Goal: Information Seeking & Learning: Compare options

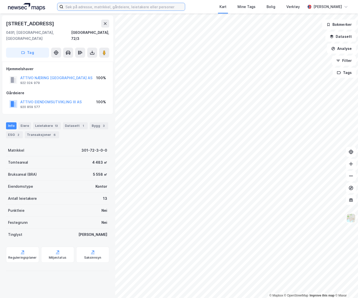
click at [141, 8] on input at bounding box center [123, 7] width 121 height 8
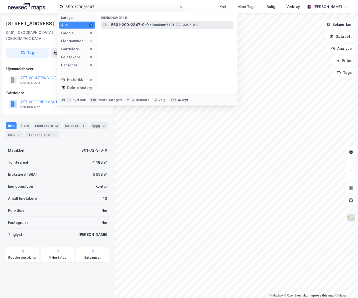
click at [193, 26] on span "• Eiendom • 5501-200-2347-0-0" at bounding box center [174, 25] width 49 height 4
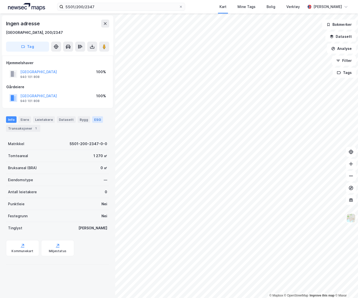
click at [92, 119] on div "ESG" at bounding box center [97, 119] width 11 height 7
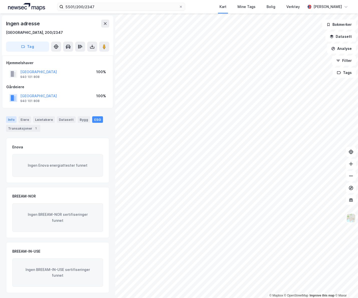
click at [13, 121] on div "Info" at bounding box center [11, 119] width 11 height 7
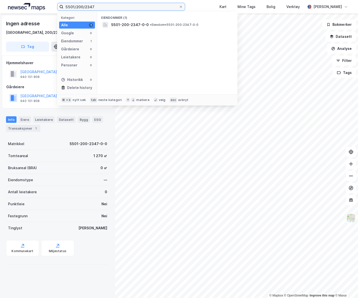
drag, startPoint x: 125, startPoint y: 5, endPoint x: 85, endPoint y: 8, distance: 39.9
click at [85, 8] on input "5501/200/2347" at bounding box center [120, 7] width 115 height 8
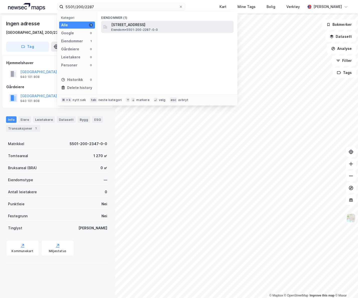
click at [146, 26] on span "[STREET_ADDRESS]" at bounding box center [171, 25] width 120 height 6
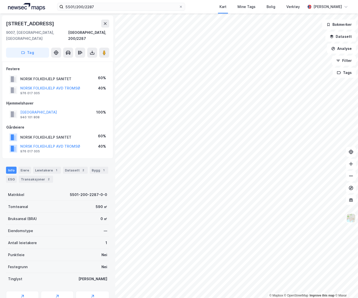
scroll to position [1, 0]
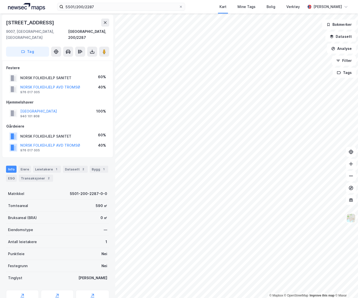
click at [32, 24] on div "[STREET_ADDRESS]" at bounding box center [30, 23] width 49 height 8
click at [33, 30] on div "9007, [GEOGRAPHIC_DATA], [GEOGRAPHIC_DATA]" at bounding box center [37, 35] width 62 height 12
click at [101, 32] on div "[GEOGRAPHIC_DATA], 200/2287" at bounding box center [88, 35] width 41 height 12
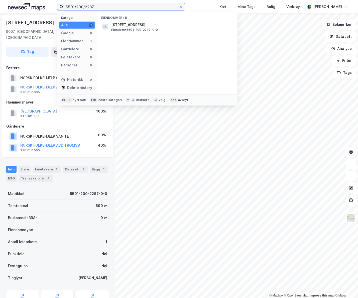
drag, startPoint x: 145, startPoint y: 7, endPoint x: 95, endPoint y: 7, distance: 50.1
click at [94, 7] on input "5501/200/2287" at bounding box center [120, 7] width 115 height 8
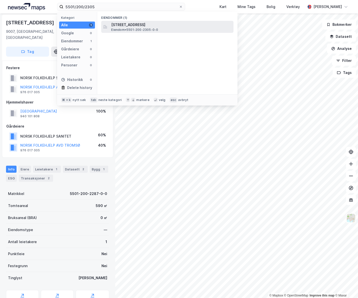
click at [177, 24] on span "[STREET_ADDRESS]" at bounding box center [171, 25] width 120 height 6
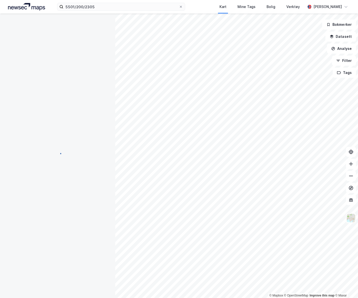
scroll to position [1, 0]
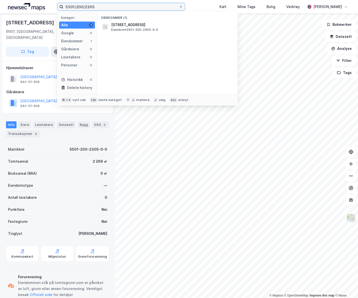
drag, startPoint x: 111, startPoint y: 7, endPoint x: 77, endPoint y: 8, distance: 34.3
click at [77, 8] on input "5501/200/2305" at bounding box center [120, 7] width 115 height 8
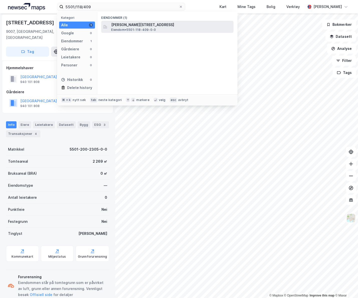
click at [166, 24] on span "[PERSON_NAME][STREET_ADDRESS]" at bounding box center [171, 25] width 120 height 6
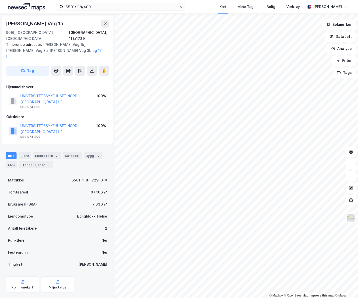
scroll to position [1, 0]
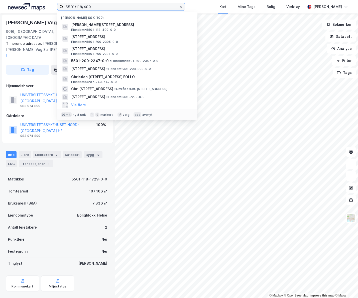
drag, startPoint x: 97, startPoint y: 7, endPoint x: 39, endPoint y: 5, distance: 58.4
click at [39, 5] on div "5501/118/409 Nylige søk (100) Lars [STREET_ADDRESS] • 5501-118-409-0-0 Strandve…" at bounding box center [179, 7] width 358 height 14
paste input "526"
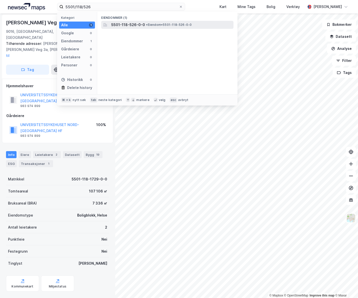
click at [146, 24] on span "•" at bounding box center [147, 25] width 2 height 4
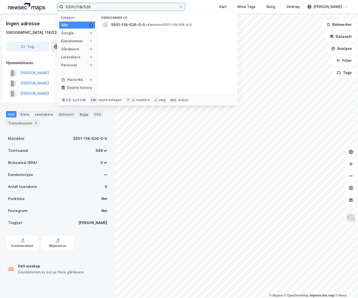
drag, startPoint x: 86, startPoint y: 6, endPoint x: 63, endPoint y: 7, distance: 23.1
click at [63, 7] on label "5501/118/526" at bounding box center [121, 7] width 128 height 8
paste input "7/440"
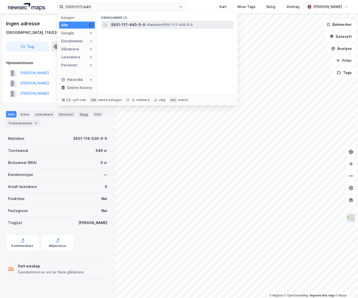
click at [188, 25] on span "• Eiendom • 5501-117-440-0-0" at bounding box center [169, 25] width 46 height 4
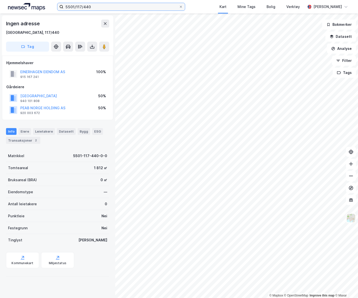
click at [98, 6] on input "5501/117/440" at bounding box center [120, 7] width 115 height 8
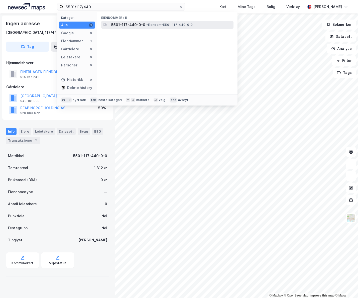
click at [121, 25] on span "5501-117-440-0-0" at bounding box center [128, 25] width 34 height 6
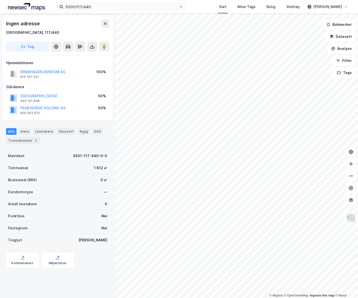
click at [82, 168] on div "Tomteareal 1 812 ㎡" at bounding box center [57, 168] width 103 height 12
click at [87, 169] on div "Tomteareal 1 812 ㎡" at bounding box center [57, 168] width 103 height 12
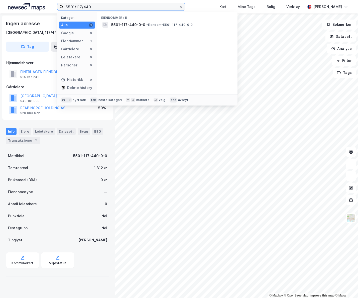
click at [93, 7] on input "5501/117/440" at bounding box center [120, 7] width 115 height 8
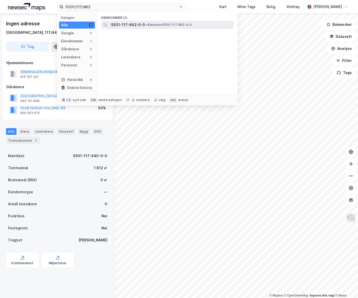
click at [138, 25] on span "5501-117-862-0-0" at bounding box center [128, 25] width 34 height 6
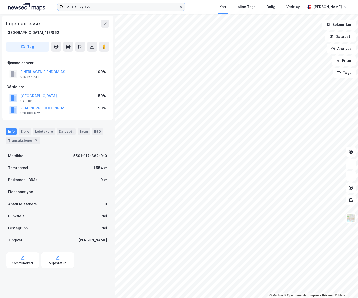
click at [95, 7] on input "5501/117/862" at bounding box center [120, 7] width 115 height 8
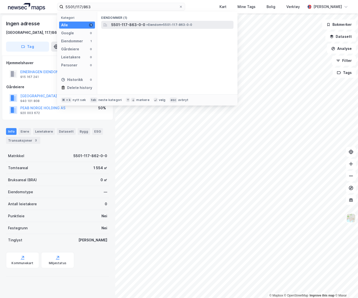
click at [137, 25] on span "5501-117-863-0-0" at bounding box center [128, 25] width 34 height 6
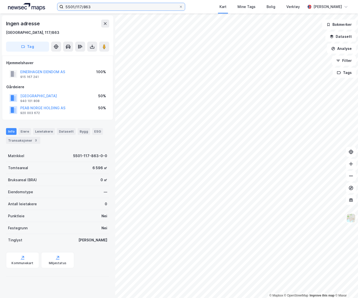
click at [98, 9] on input "5501/117/863" at bounding box center [120, 7] width 115 height 8
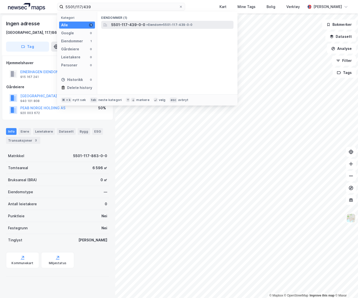
click at [146, 24] on span "•" at bounding box center [147, 25] width 2 height 4
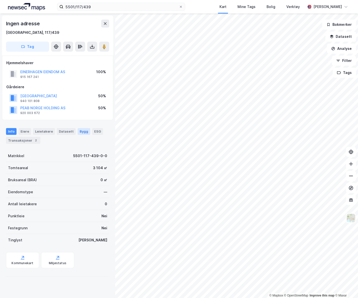
click at [80, 132] on div "Bygg" at bounding box center [84, 131] width 13 height 7
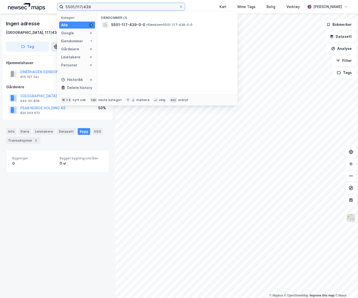
click at [94, 7] on input "5501/117/439" at bounding box center [120, 7] width 115 height 8
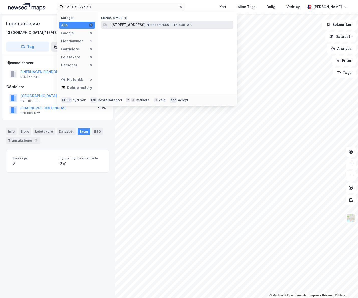
click at [142, 26] on span "[STREET_ADDRESS]" at bounding box center [128, 25] width 34 height 6
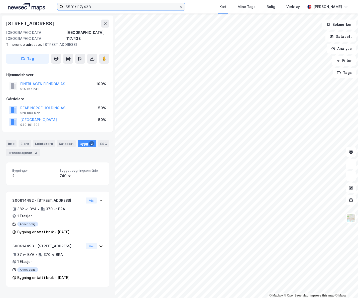
click at [95, 7] on input "5501/117/438" at bounding box center [120, 7] width 115 height 8
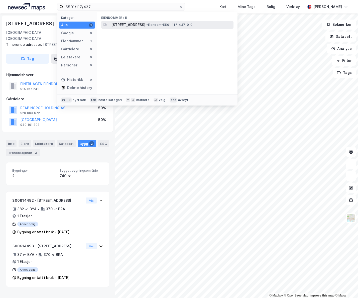
click at [125, 23] on span "[STREET_ADDRESS]" at bounding box center [128, 25] width 34 height 6
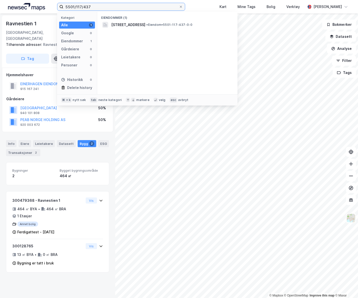
click at [96, 7] on input "5501/117/437" at bounding box center [120, 7] width 115 height 8
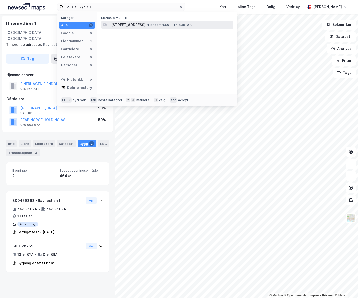
click at [128, 25] on span "[STREET_ADDRESS]" at bounding box center [128, 25] width 34 height 6
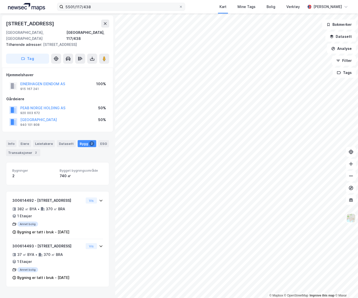
click at [119, 3] on label "5501/117/438" at bounding box center [121, 7] width 128 height 8
click at [119, 3] on input "5501/117/438" at bounding box center [120, 7] width 115 height 8
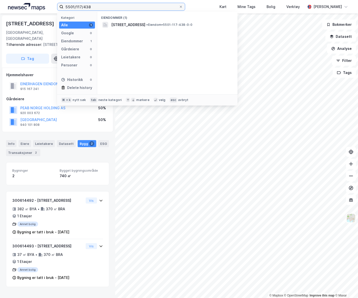
click at [119, 5] on input "5501/117/438" at bounding box center [120, 7] width 115 height 8
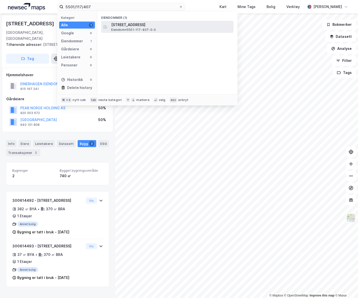
click at [157, 27] on span "[STREET_ADDRESS]" at bounding box center [171, 25] width 120 height 6
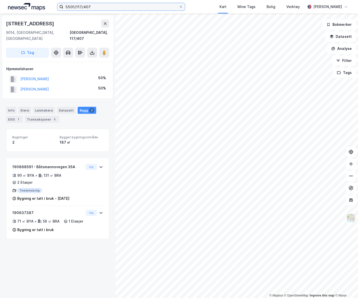
click at [115, 8] on input "5501/117/407" at bounding box center [120, 7] width 115 height 8
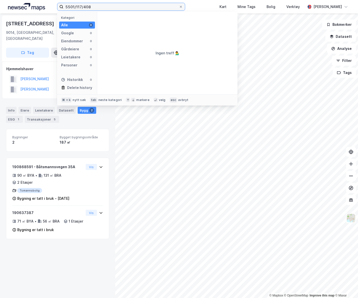
click at [113, 8] on input "5501/117/408" at bounding box center [120, 7] width 115 height 8
click at [109, 9] on input "5501/117/408" at bounding box center [120, 7] width 115 height 8
click at [81, 6] on input "5501/117/408" at bounding box center [120, 7] width 115 height 8
click at [109, 4] on input "5501/118/408" at bounding box center [120, 7] width 115 height 8
click at [110, 7] on input "5501/118/408" at bounding box center [120, 7] width 115 height 8
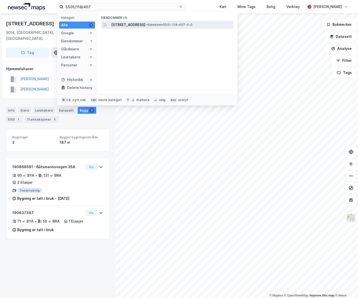
click at [126, 24] on span "[STREET_ADDRESS]" at bounding box center [128, 25] width 34 height 6
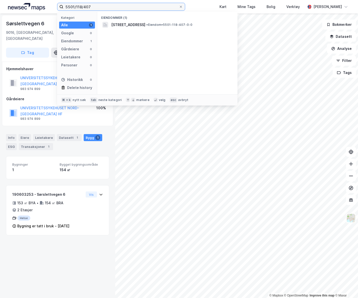
click at [126, 6] on input "5501/118/407" at bounding box center [120, 7] width 115 height 8
click at [151, 34] on div "Eiendommer (1) [PERSON_NAME][STREET_ADDRESS] • 5501-118-408-0-0" at bounding box center [167, 53] width 140 height 82
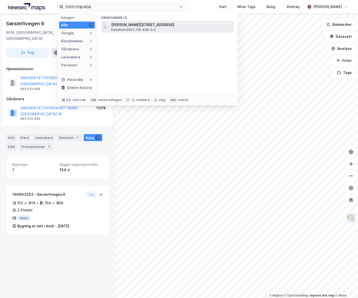
click at [152, 30] on span "Eiendom • 5501-118-408-0-0" at bounding box center [133, 30] width 45 height 4
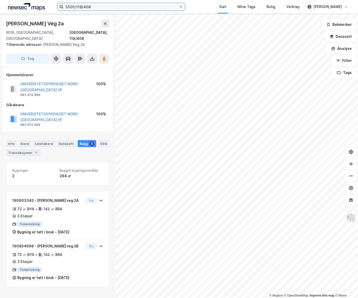
click at [122, 4] on input "5501/118/408" at bounding box center [120, 7] width 115 height 8
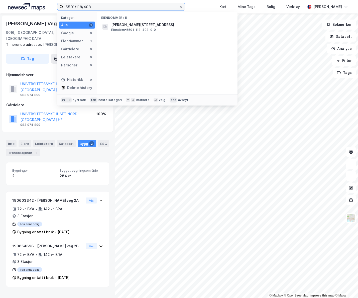
click at [121, 6] on input "5501/118/408" at bounding box center [120, 7] width 115 height 8
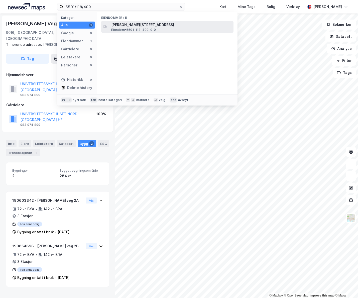
click at [141, 22] on span "[PERSON_NAME][STREET_ADDRESS]" at bounding box center [171, 25] width 120 height 6
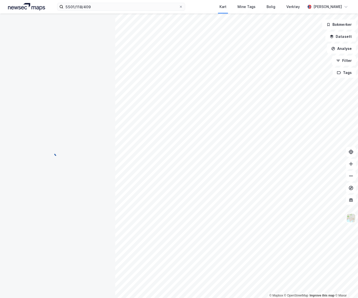
scroll to position [1, 0]
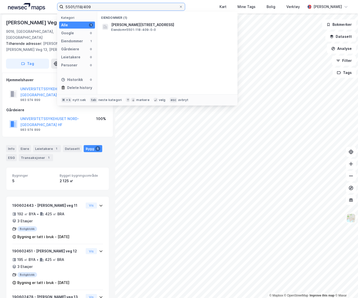
click at [118, 7] on input "5501/118/409" at bounding box center [120, 7] width 115 height 8
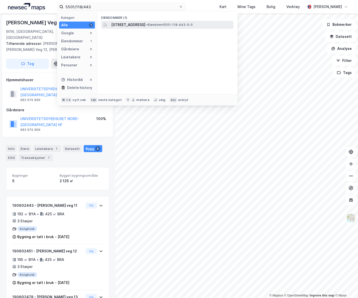
click at [140, 25] on span "[STREET_ADDRESS]" at bounding box center [128, 25] width 34 height 6
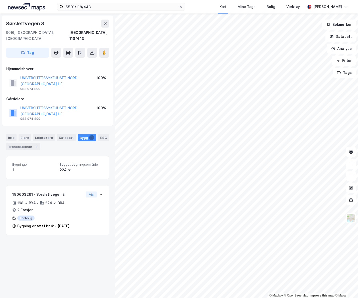
click at [107, 2] on div "5501/118/443 Kart Mine Tags Bolig Verktøy [PERSON_NAME]" at bounding box center [179, 7] width 358 height 14
click at [108, 6] on input "5501/118/443" at bounding box center [120, 7] width 115 height 8
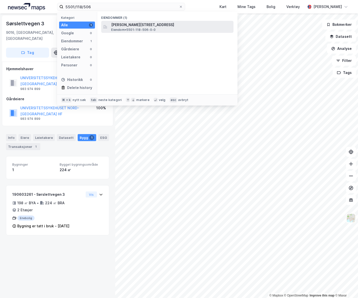
click at [120, 25] on span "[PERSON_NAME][STREET_ADDRESS]" at bounding box center [171, 25] width 120 height 6
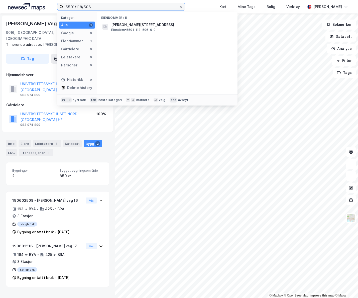
click at [118, 6] on input "5501/118/506" at bounding box center [120, 7] width 115 height 8
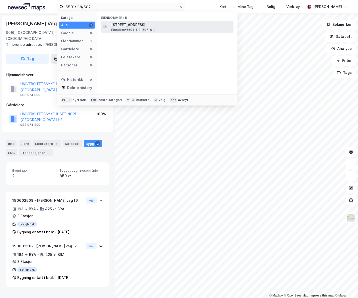
click at [138, 32] on span "Eiendom • 5501-118-507-0-0" at bounding box center [133, 30] width 44 height 4
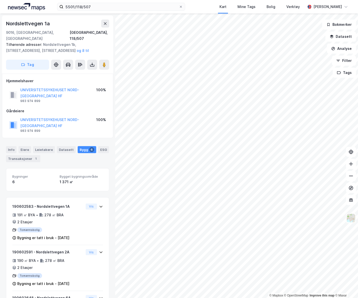
scroll to position [1, 0]
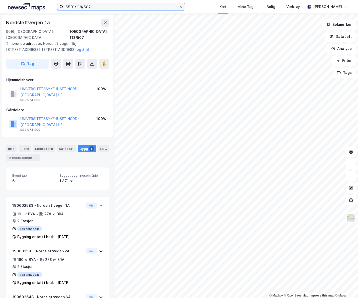
click at [143, 7] on input "5501/118/507" at bounding box center [120, 7] width 115 height 8
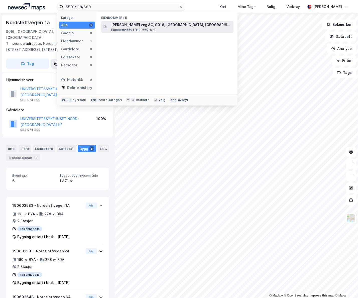
click at [171, 23] on span "[PERSON_NAME] veg 3C, 9016, [GEOGRAPHIC_DATA], [GEOGRAPHIC_DATA]" at bounding box center [171, 25] width 120 height 6
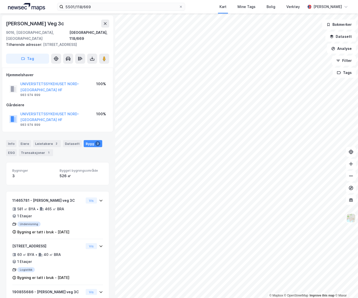
scroll to position [1, 0]
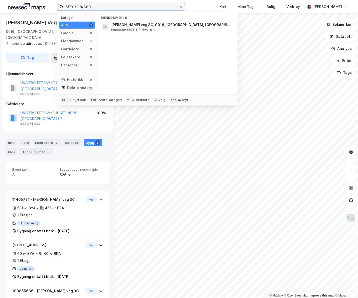
drag, startPoint x: 95, startPoint y: 7, endPoint x: 76, endPoint y: 8, distance: 18.6
click at [76, 8] on input "5501/118/669" at bounding box center [120, 7] width 115 height 8
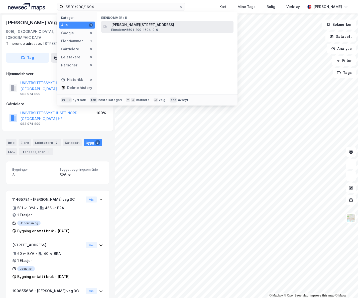
click at [163, 29] on div "Hjalmar [STREET_ADDRESS] Eiendom • 5501-200-1694-0-0" at bounding box center [171, 27] width 121 height 10
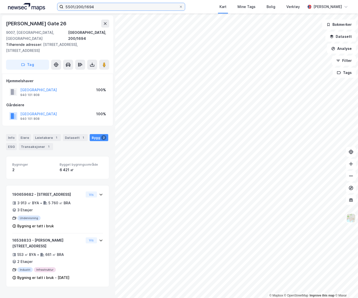
click at [128, 8] on input "5501/200/1694" at bounding box center [120, 7] width 115 height 8
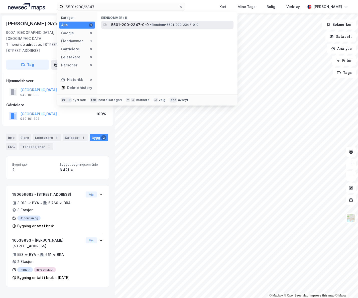
click at [162, 28] on div "5501-200-2347-0-0 • Eiendom • 5501-200-2347-0-0" at bounding box center [167, 25] width 132 height 8
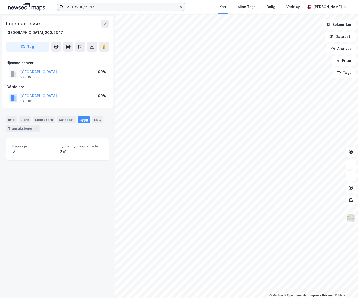
click at [146, 5] on input "5501/200/2347" at bounding box center [120, 7] width 115 height 8
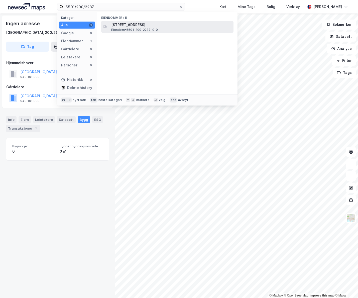
click at [167, 22] on span "[STREET_ADDRESS]" at bounding box center [171, 25] width 120 height 6
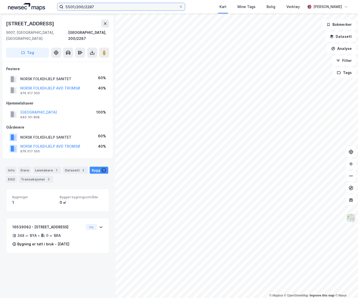
click at [126, 8] on input "5501/200/2287" at bounding box center [120, 7] width 115 height 8
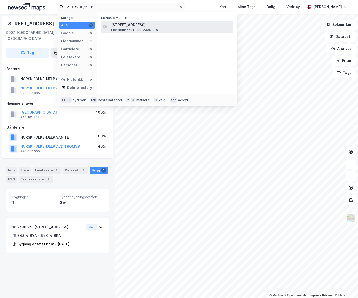
click at [149, 25] on span "[STREET_ADDRESS]" at bounding box center [171, 25] width 120 height 6
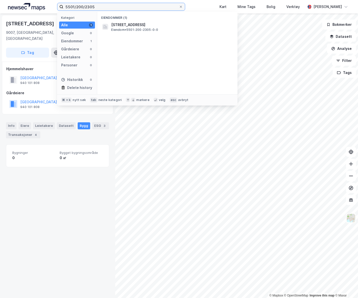
drag, startPoint x: 97, startPoint y: 6, endPoint x: 77, endPoint y: 9, distance: 21.0
click at [77, 9] on input "5501/200/2305" at bounding box center [120, 7] width 115 height 8
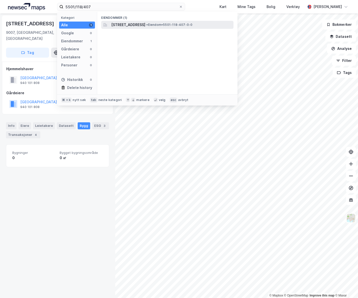
click at [119, 26] on span "[STREET_ADDRESS]" at bounding box center [128, 25] width 34 height 6
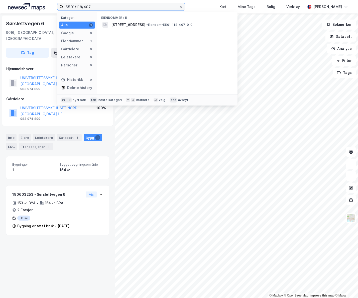
drag, startPoint x: 98, startPoint y: 7, endPoint x: 77, endPoint y: 7, distance: 21.8
click at [77, 7] on input "5501/118/407" at bounding box center [120, 7] width 115 height 8
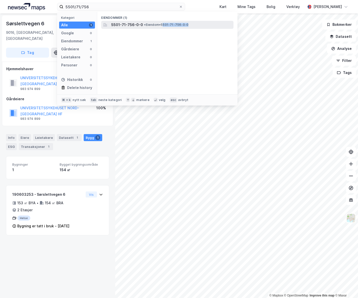
click at [164, 27] on div "5501-71-756-0-0 • Eiendom • 5501-71-756-0-0" at bounding box center [171, 25] width 121 height 6
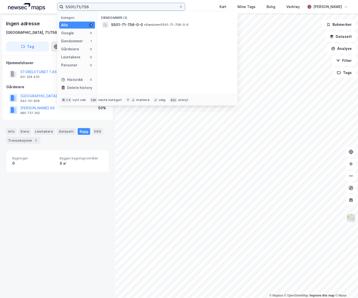
click at [97, 6] on input "5501/71/756" at bounding box center [120, 7] width 115 height 8
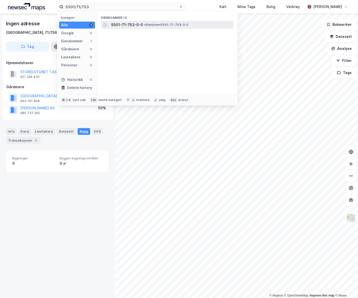
click at [132, 26] on span "5501-71-753-0-0" at bounding box center [127, 25] width 32 height 6
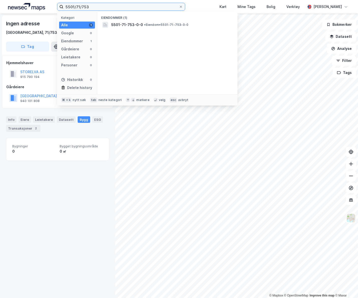
drag, startPoint x: 92, startPoint y: 7, endPoint x: 54, endPoint y: 5, distance: 38.6
click at [54, 5] on div "5501/71/753 Kategori Alle 1 Google 0 Eiendommer 1 Gårdeiere 0 Leietakere 0 Pers…" at bounding box center [179, 7] width 358 height 14
paste input "119/249"
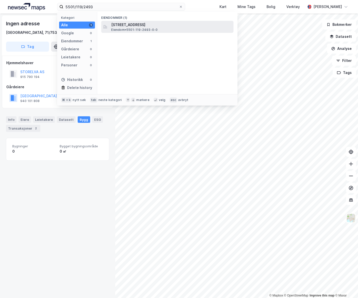
click at [135, 29] on span "Eiendom • 5501-119-2493-0-0" at bounding box center [134, 30] width 46 height 4
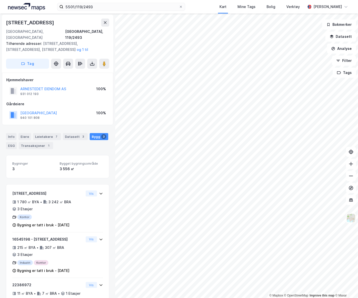
scroll to position [22, 0]
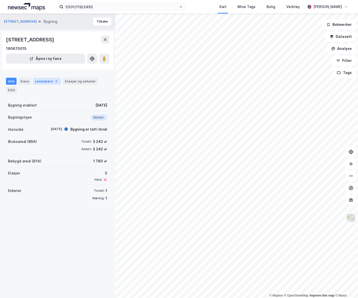
click at [43, 79] on div "Leietakere 5" at bounding box center [47, 81] width 28 height 7
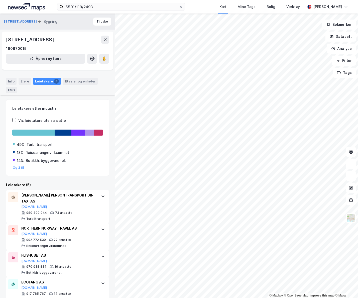
scroll to position [45, 0]
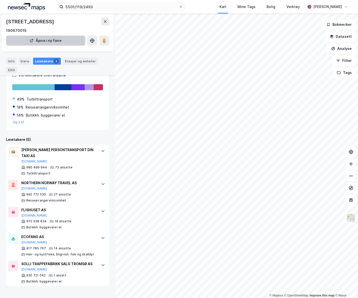
click at [12, 61] on div "Info" at bounding box center [11, 61] width 11 height 7
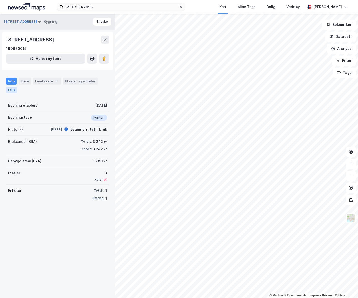
click at [9, 90] on div "ESG" at bounding box center [11, 90] width 11 height 7
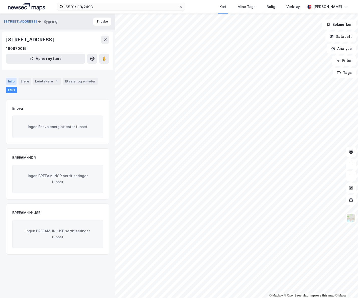
click at [11, 82] on div "Info" at bounding box center [11, 81] width 11 height 7
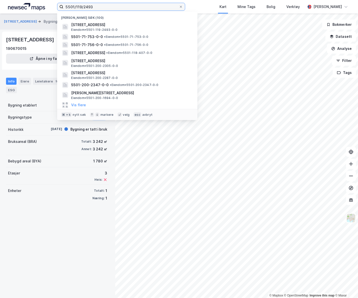
drag, startPoint x: 97, startPoint y: 7, endPoint x: 77, endPoint y: 9, distance: 20.1
click at [77, 9] on input "5501/119/2493" at bounding box center [120, 7] width 115 height 8
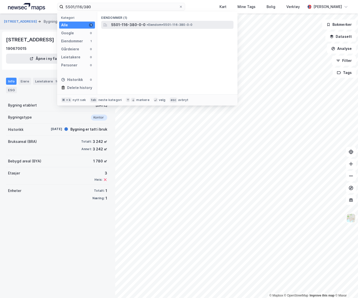
click at [120, 27] on span "5501-116-380-0-0" at bounding box center [128, 25] width 34 height 6
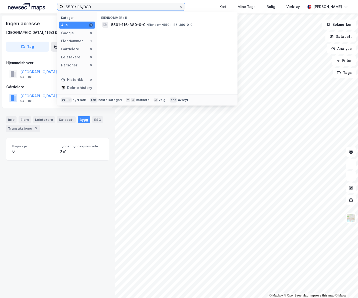
click at [104, 8] on input "5501/116/380" at bounding box center [120, 7] width 115 height 8
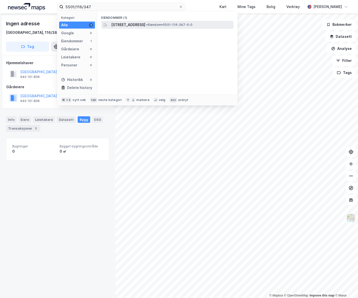
click at [139, 27] on span "[STREET_ADDRESS]" at bounding box center [128, 25] width 34 height 6
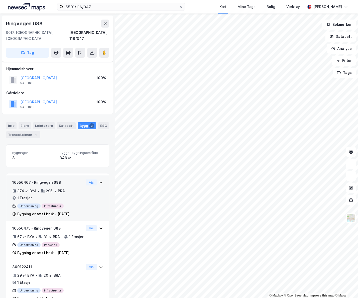
scroll to position [17, 0]
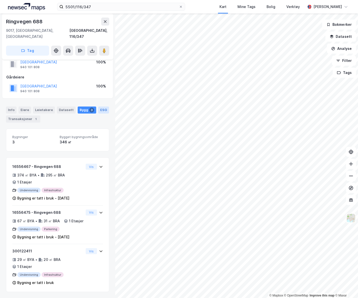
click at [100, 106] on div "ESG" at bounding box center [103, 109] width 11 height 7
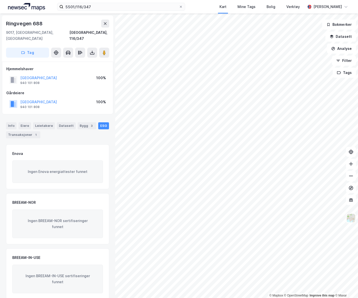
scroll to position [2, 0]
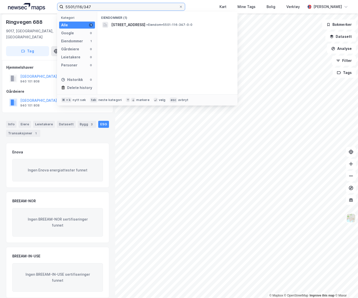
drag, startPoint x: 99, startPoint y: 6, endPoint x: 80, endPoint y: 4, distance: 19.4
click at [78, 4] on input "5501/116/347" at bounding box center [120, 7] width 115 height 8
click at [90, 7] on input "5501/116/347" at bounding box center [120, 7] width 115 height 8
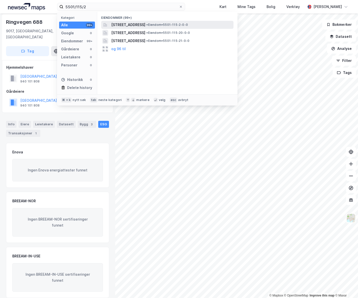
click at [143, 26] on span "[STREET_ADDRESS]" at bounding box center [128, 25] width 34 height 6
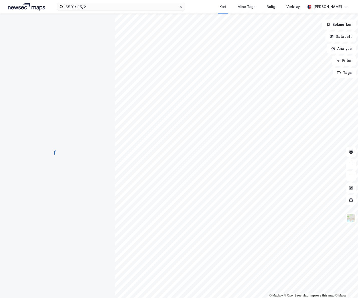
scroll to position [1, 0]
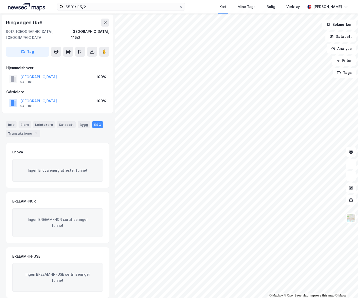
click at [105, 18] on div "[STREET_ADDRESS]" at bounding box center [57, 38] width 111 height 46
click at [104, 23] on icon at bounding box center [105, 23] width 4 height 4
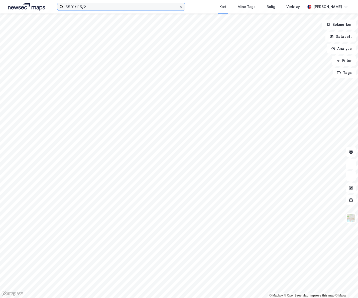
click at [93, 8] on input "5501/115/2" at bounding box center [120, 7] width 115 height 8
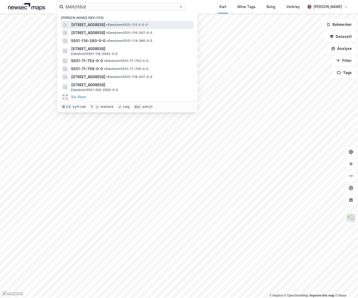
click at [105, 23] on span "[STREET_ADDRESS]" at bounding box center [88, 25] width 34 height 6
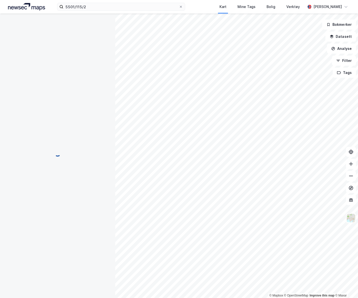
scroll to position [1, 0]
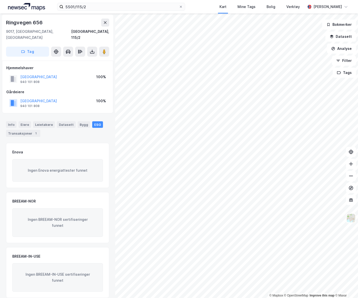
scroll to position [1, 0]
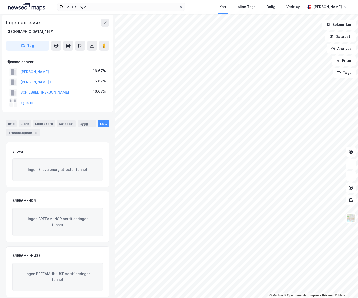
scroll to position [1, 0]
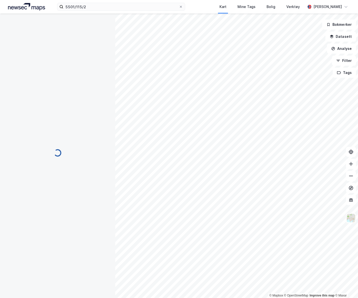
scroll to position [1, 0]
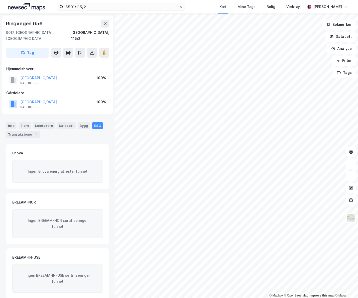
scroll to position [1, 0]
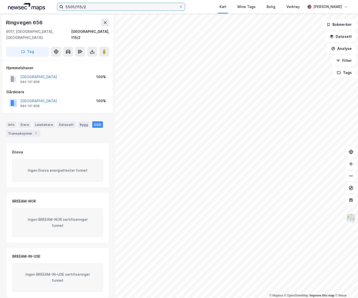
click at [105, 8] on input "5501/115/2" at bounding box center [120, 7] width 115 height 8
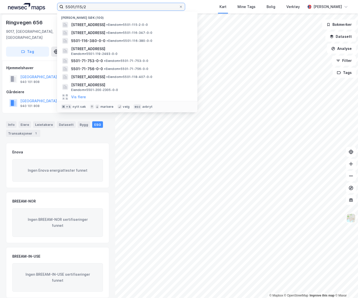
drag, startPoint x: 105, startPoint y: 8, endPoint x: 80, endPoint y: 7, distance: 25.8
click at [77, 7] on input "5501/115/2" at bounding box center [120, 7] width 115 height 8
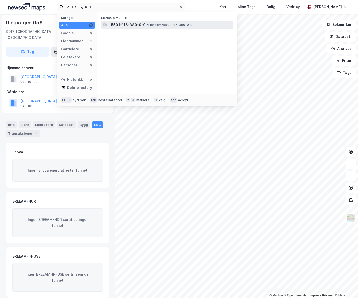
click at [150, 26] on span "• Eiendom • 5501-116-380-0-0" at bounding box center [170, 25] width 46 height 4
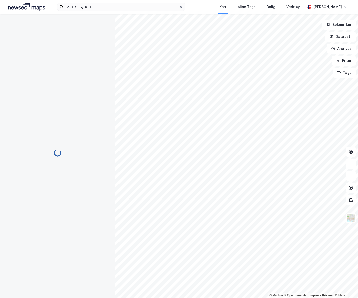
scroll to position [1, 0]
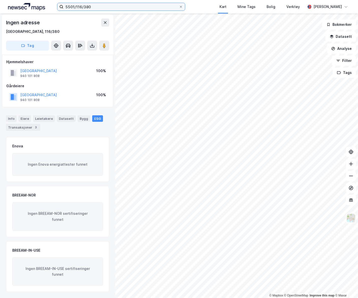
click at [110, 7] on input "5501/116/380" at bounding box center [120, 7] width 115 height 8
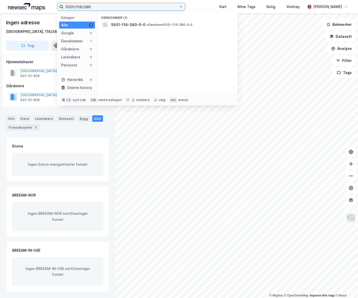
click at [111, 6] on input "5501/116/380" at bounding box center [120, 7] width 115 height 8
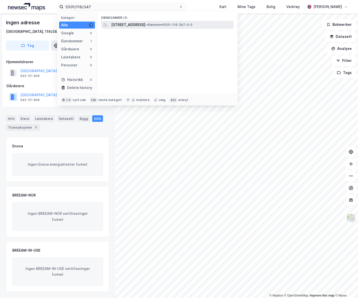
click at [143, 25] on span "[STREET_ADDRESS]" at bounding box center [128, 25] width 34 height 6
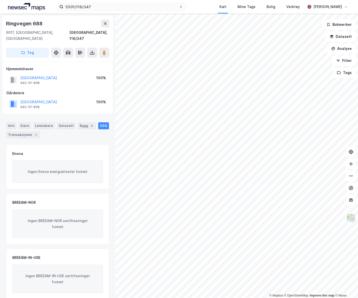
scroll to position [1, 0]
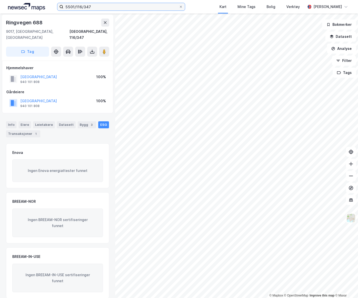
click at [92, 7] on input "5501/116/347" at bounding box center [120, 7] width 115 height 8
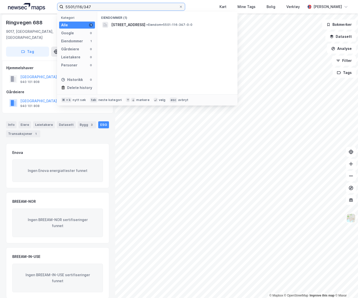
drag, startPoint x: 102, startPoint y: 7, endPoint x: 80, endPoint y: 7, distance: 22.3
click at [80, 7] on input "5501/116/347" at bounding box center [120, 7] width 115 height 8
click at [76, 7] on input "5501'714/47" at bounding box center [120, 7] width 115 height 8
click at [112, 8] on input "5501/714/47" at bounding box center [120, 7] width 115 height 8
click at [79, 8] on input "5501/714/47" at bounding box center [120, 7] width 115 height 8
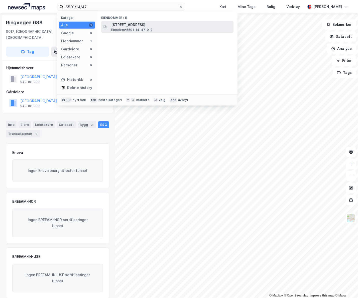
click at [150, 24] on span "[STREET_ADDRESS]" at bounding box center [171, 25] width 120 height 6
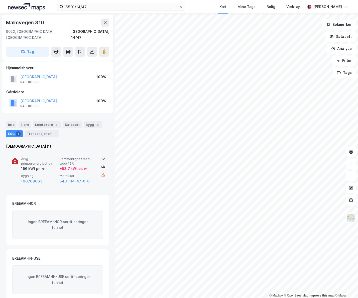
scroll to position [3, 0]
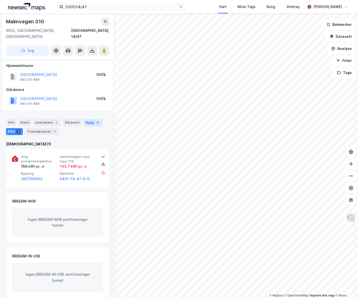
click at [86, 119] on div "Bygg 6" at bounding box center [93, 122] width 19 height 7
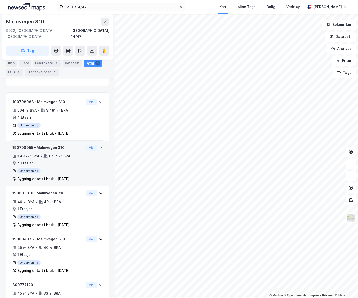
scroll to position [82, 0]
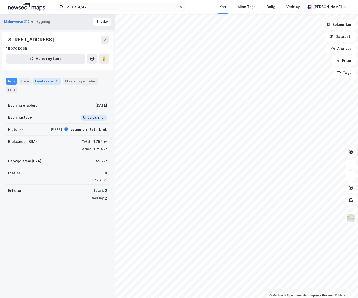
click at [47, 80] on div "Leietakere 1" at bounding box center [47, 81] width 28 height 7
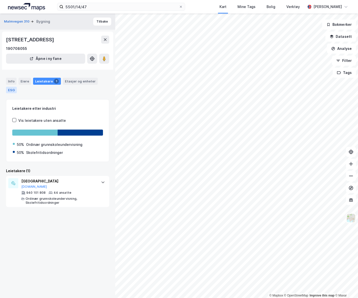
click at [12, 89] on div "ESG" at bounding box center [11, 90] width 11 height 7
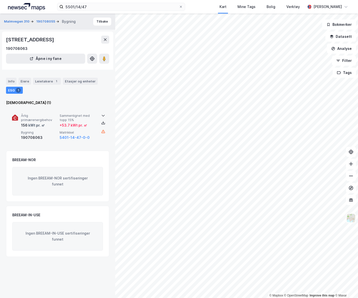
click at [61, 123] on div "+ 53.7 kWt pr. ㎡" at bounding box center [74, 125] width 28 height 6
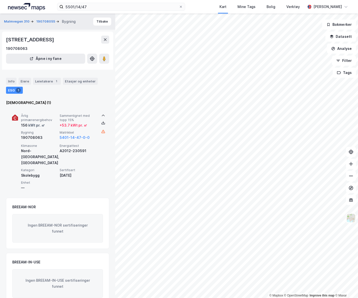
click at [54, 122] on div "156 kWt pr. ㎡" at bounding box center [39, 125] width 37 height 6
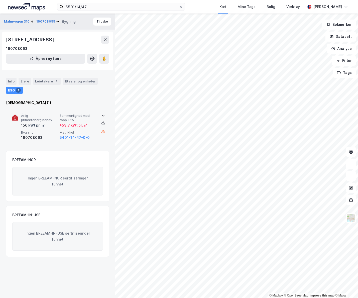
click at [101, 114] on icon at bounding box center [103, 115] width 4 height 4
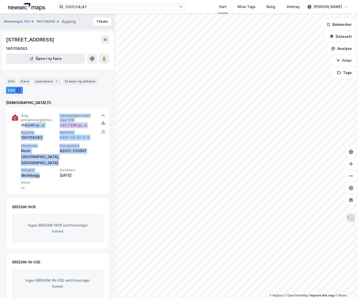
drag, startPoint x: 25, startPoint y: 124, endPoint x: 45, endPoint y: 163, distance: 43.8
click at [43, 163] on div "Årlig primærenergibehov 156 kWt pr. ㎡ Sammenlignet med topp 15% + 53.7 kWt pr. …" at bounding box center [57, 151] width 91 height 86
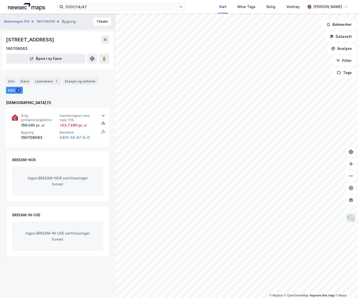
click at [48, 149] on div "Enova (1) Årlig primærenergibehov 156 kWt pr. ㎡ Sammenlignet med topp 15% + 53.…" at bounding box center [57, 178] width 103 height 157
click at [101, 114] on icon at bounding box center [103, 115] width 4 height 4
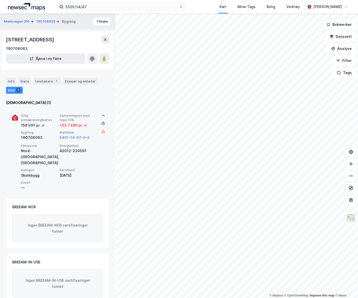
click at [66, 172] on div "[DATE]" at bounding box center [78, 175] width 37 height 6
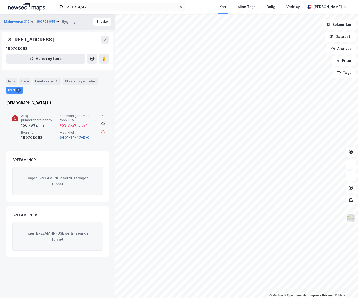
click at [71, 135] on button "5401-14-47-0-0" at bounding box center [75, 138] width 30 height 6
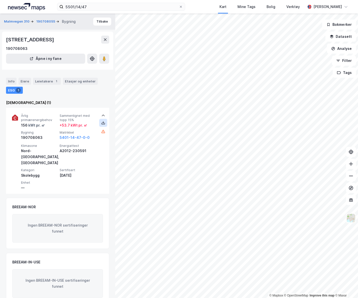
click at [102, 124] on icon at bounding box center [103, 123] width 4 height 4
click at [91, 8] on input "5501/14/47" at bounding box center [120, 7] width 115 height 8
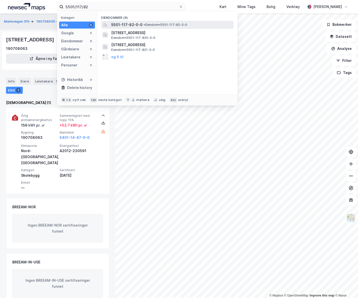
click at [154, 24] on span "• Eiendom • 5501-117-82-0-0" at bounding box center [166, 25] width 44 height 4
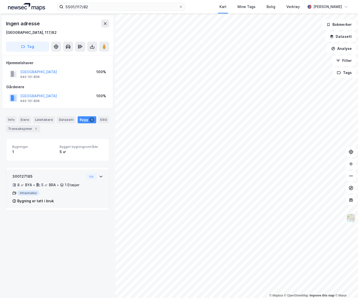
click at [102, 174] on div "300127185 8 ㎡ BYA • 5 ㎡ BRA • 1 Etasjer Infrastruktur Bygning er tatt i bruk Vis" at bounding box center [57, 188] width 103 height 39
click at [101, 174] on div "300127185 8 ㎡ BYA • 5 ㎡ BRA • 1 Etasjer Infrastruktur Bygning er tatt i bruk Vis" at bounding box center [57, 188] width 103 height 39
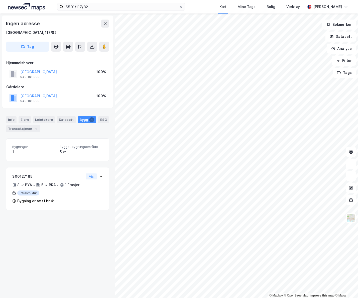
click at [43, 31] on div "[GEOGRAPHIC_DATA], 117/82" at bounding box center [57, 33] width 103 height 6
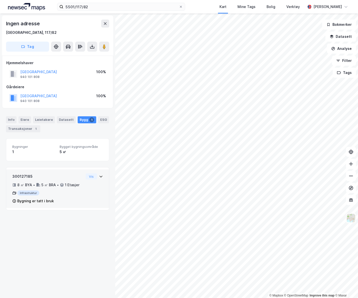
click at [99, 177] on icon at bounding box center [101, 176] width 4 height 4
click at [48, 201] on div "Bygning er tatt i bruk" at bounding box center [35, 201] width 37 height 6
click at [56, 197] on div "300127185 8 ㎡ BYA • 5 ㎡ BRA • 1 Etasjer Infrastruktur Bygning er tatt i bruk" at bounding box center [47, 188] width 71 height 31
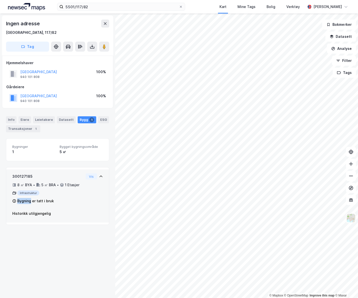
click at [56, 197] on div "300127185 8 ㎡ BYA • 5 ㎡ BRA • 1 Etasjer Infrastruktur Bygning er tatt i bruk" at bounding box center [47, 188] width 71 height 31
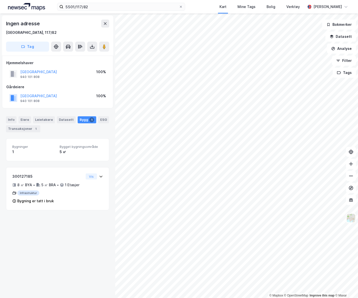
click at [66, 155] on div "Bygninger 1 Bygget bygningsområde 5 ㎡" at bounding box center [57, 149] width 103 height 23
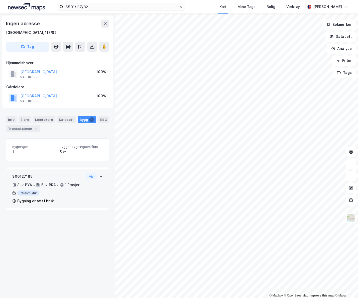
click at [51, 189] on div "300127185 8 ㎡ BYA • 5 ㎡ BRA • 1 Etasjer Infrastruktur Bygning er tatt i bruk" at bounding box center [47, 188] width 71 height 31
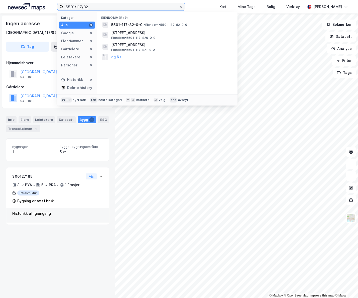
click at [92, 5] on input "5501/117/82" at bounding box center [120, 7] width 115 height 8
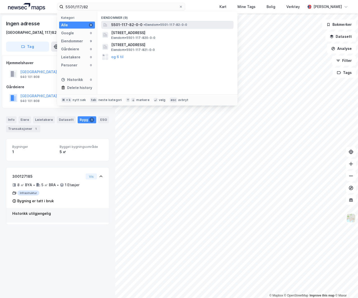
click at [139, 23] on span "5501-117-82-0-0" at bounding box center [126, 25] width 31 height 6
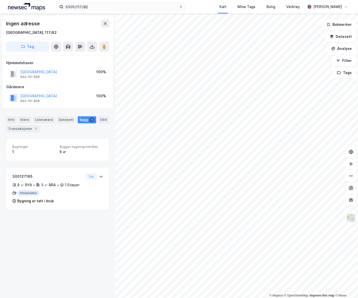
click at [39, 146] on span "Bygninger" at bounding box center [33, 147] width 43 height 4
drag, startPoint x: 78, startPoint y: 151, endPoint x: 70, endPoint y: 151, distance: 7.8
click at [77, 151] on div "5 ㎡" at bounding box center [81, 152] width 43 height 6
click at [66, 151] on div "5 ㎡" at bounding box center [81, 152] width 43 height 6
click at [63, 152] on div "5 ㎡" at bounding box center [81, 152] width 43 height 6
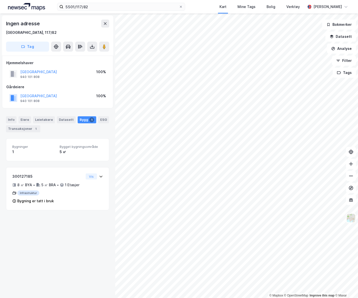
click at [63, 152] on div "5 ㎡" at bounding box center [81, 152] width 43 height 6
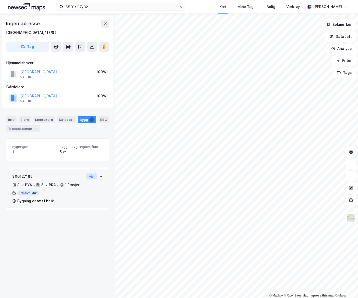
click at [92, 175] on button "Vis" at bounding box center [91, 176] width 11 height 6
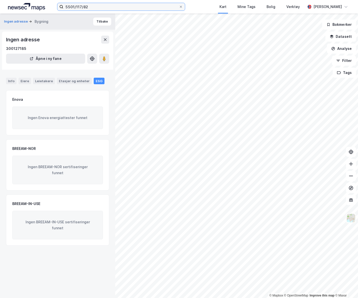
click at [119, 8] on input "5501/117/82" at bounding box center [120, 7] width 115 height 8
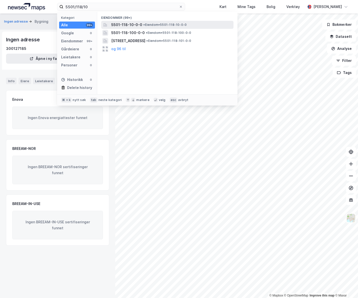
click at [147, 25] on span "• Eiendom • 5501-118-10-0-0" at bounding box center [164, 25] width 43 height 4
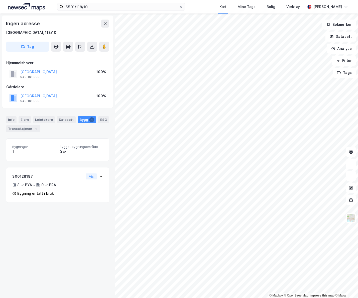
click at [358, 148] on html "5501/118/10 Kart Mine Tags Bolig Verktøy [PERSON_NAME] © Mapbox © OpenStreetMap…" at bounding box center [179, 149] width 358 height 298
click at [97, 8] on input "5501/118/10" at bounding box center [120, 7] width 115 height 8
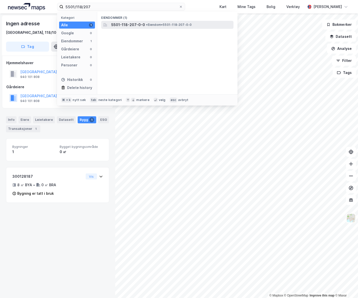
click at [129, 24] on span "5501-118-207-0-0" at bounding box center [128, 25] width 34 height 6
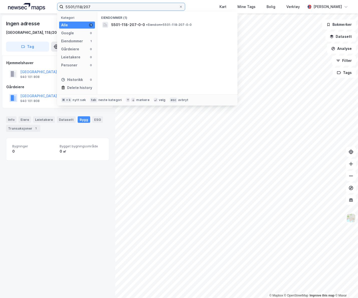
click at [104, 7] on input "5501/118/207" at bounding box center [120, 7] width 115 height 8
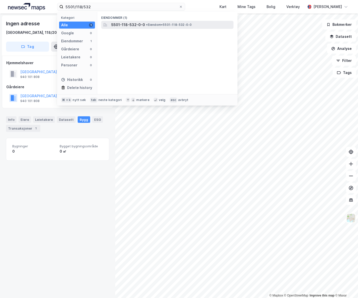
click at [125, 26] on span "5501-118-532-0-0" at bounding box center [128, 25] width 34 height 6
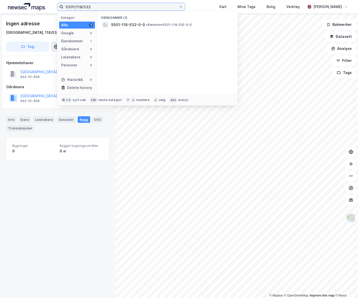
drag, startPoint x: 95, startPoint y: 8, endPoint x: 86, endPoint y: 7, distance: 9.8
click at [86, 7] on input "5501/118/532" at bounding box center [120, 7] width 115 height 8
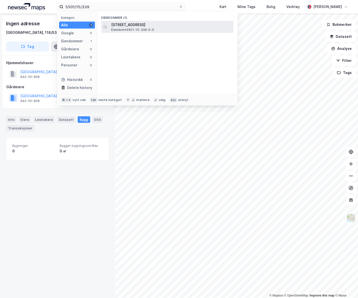
click at [145, 28] on span "Eiendom • 5501-15-339-0-0" at bounding box center [132, 30] width 43 height 4
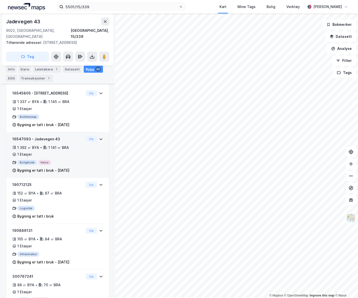
scroll to position [116, 0]
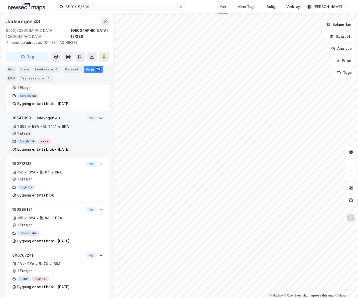
click at [60, 124] on div "1 141 ㎡ BRA" at bounding box center [58, 127] width 21 height 6
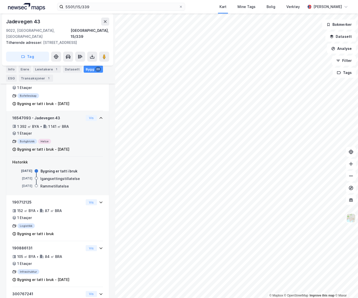
click at [41, 115] on div "16547093 - Jadevegen 43 1 392 ㎡ BYA • 1 141 ㎡ BRA • 1 Etasjer Boligblokk Helse …" at bounding box center [47, 134] width 71 height 38
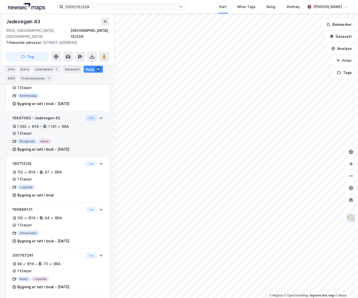
click at [89, 115] on button "Vis" at bounding box center [91, 118] width 11 height 6
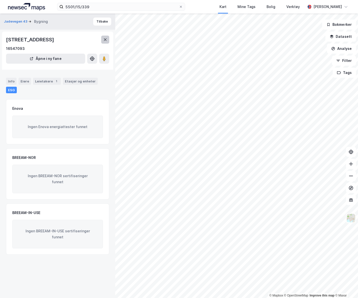
click at [105, 40] on icon at bounding box center [105, 39] width 3 height 3
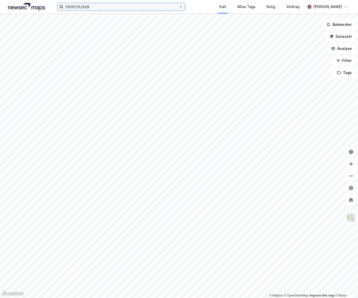
click at [94, 9] on input "5501/15/339" at bounding box center [120, 7] width 115 height 8
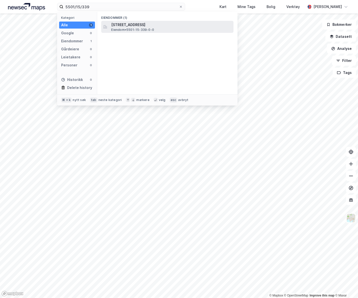
click at [125, 31] on span "Eiendom • 5501-15-339-0-0" at bounding box center [132, 30] width 43 height 4
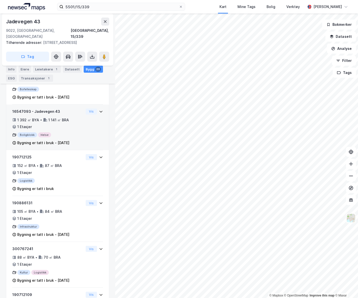
scroll to position [126, 0]
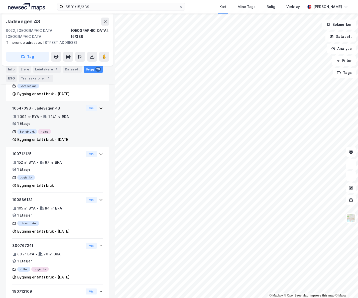
click at [50, 120] on div "1 392 ㎡ BYA • 1 141 ㎡ BRA • 1 Etasjer" at bounding box center [47, 120] width 71 height 13
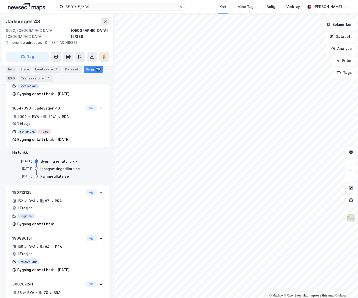
scroll to position [258, 0]
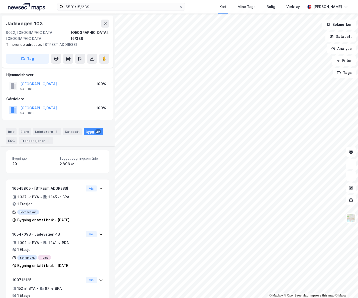
scroll to position [272, 0]
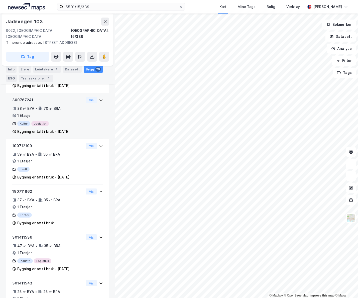
click at [101, 94] on div "300767241 88 ㎡ BYA • 70 ㎡ BRA • 1 Etasjer Kultur Logistikk Bygning er tatt i br…" at bounding box center [57, 116] width 103 height 46
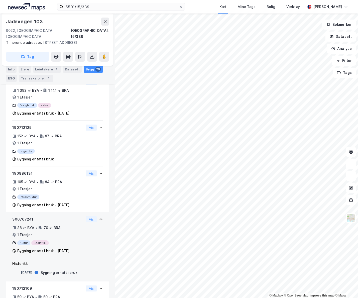
scroll to position [0, 0]
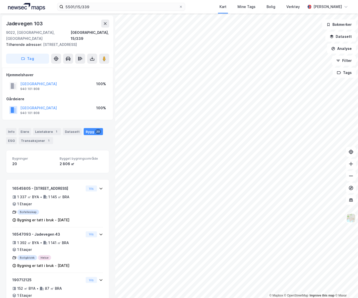
click at [90, 128] on div "Bygg 20" at bounding box center [93, 131] width 19 height 7
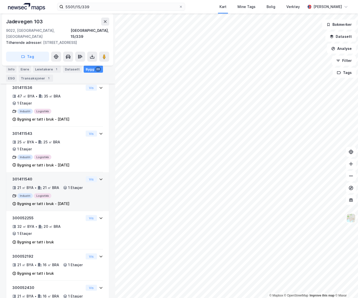
scroll to position [524, 0]
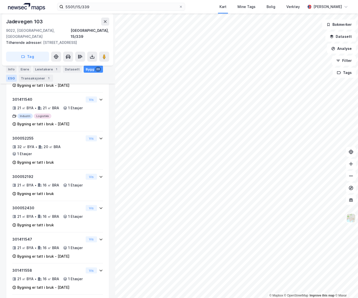
click at [14, 77] on div "ESG" at bounding box center [11, 78] width 11 height 7
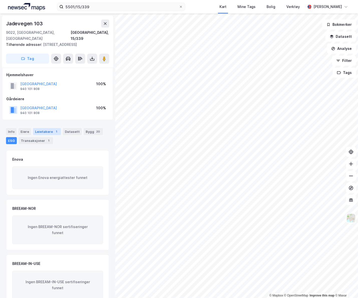
click at [47, 128] on div "Leietakere 1" at bounding box center [47, 131] width 28 height 7
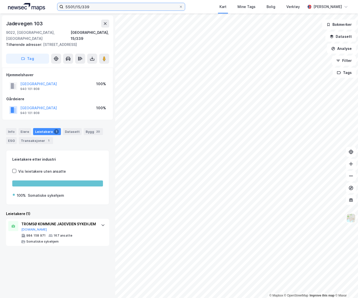
click at [121, 6] on input "5501/15/339" at bounding box center [120, 7] width 115 height 8
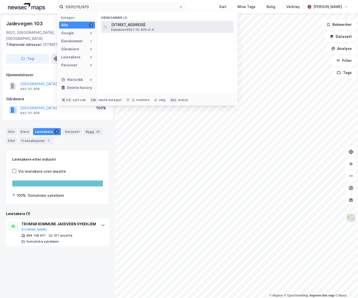
click at [158, 28] on div "[STREET_ADDRESS] • 5501-15-970-0-0" at bounding box center [171, 27] width 121 height 10
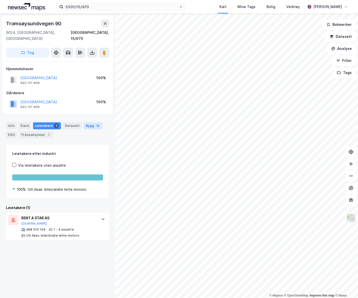
click at [89, 122] on div "Bygg 16" at bounding box center [93, 125] width 19 height 7
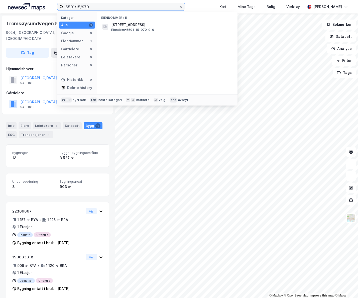
click at [94, 10] on input "5501/15/970" at bounding box center [120, 7] width 115 height 8
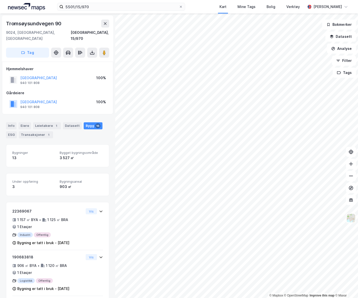
click at [96, 124] on div "Info [PERSON_NAME] 1 Datasett Bygg 16 ESG Transaksjoner 1" at bounding box center [57, 130] width 103 height 16
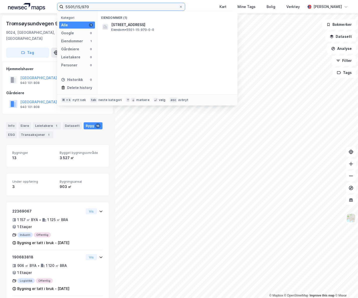
click at [98, 9] on input "5501/15/970" at bounding box center [120, 7] width 115 height 8
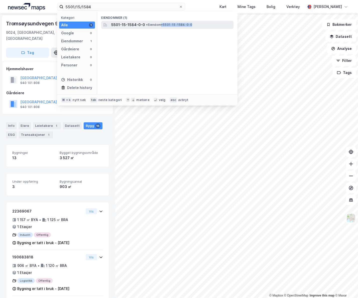
click at [161, 27] on div "5501-15-1584-0-0 • Eiendom • 5501-15-1584-0-0" at bounding box center [171, 25] width 121 height 6
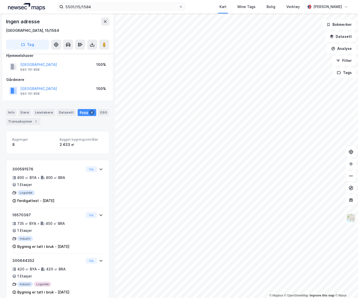
scroll to position [10, 0]
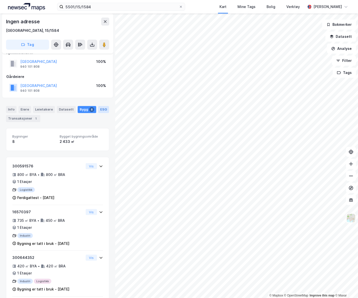
click at [98, 111] on div "ESG" at bounding box center [103, 109] width 11 height 7
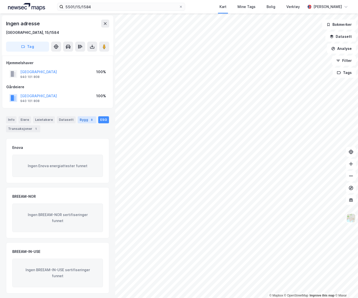
click at [90, 120] on div "Bygg 8" at bounding box center [87, 119] width 19 height 7
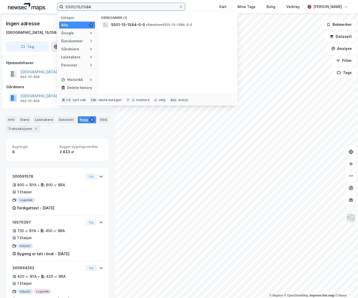
click at [114, 5] on input "5501/15/1584" at bounding box center [120, 7] width 115 height 8
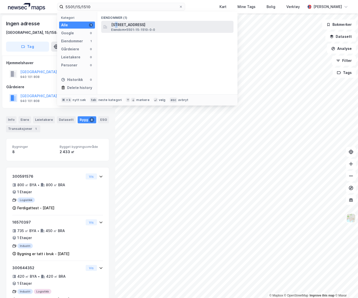
click at [117, 24] on span "[STREET_ADDRESS]" at bounding box center [171, 25] width 120 height 6
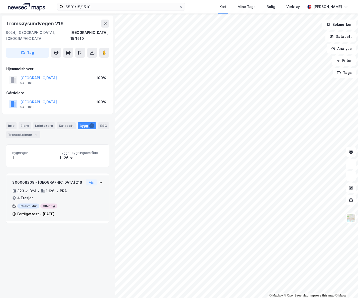
click at [95, 186] on div "300008209 - [GEOGRAPHIC_DATA] 216 323 ㎡ BYA • 1 126 ㎡ BRA • 4 Etasjer Infrastru…" at bounding box center [57, 200] width 91 height 42
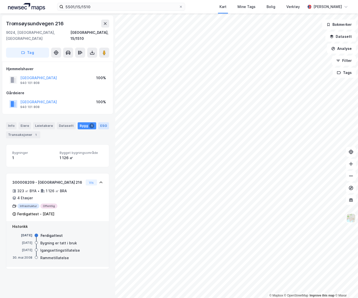
click at [101, 122] on div "ESG" at bounding box center [103, 125] width 11 height 7
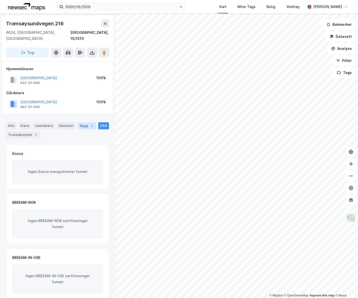
click at [85, 122] on div "Bygg 1" at bounding box center [87, 125] width 19 height 7
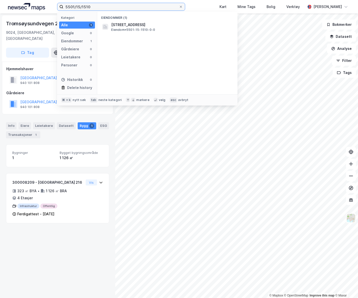
click at [114, 10] on input "5501/15/1510" at bounding box center [120, 7] width 115 height 8
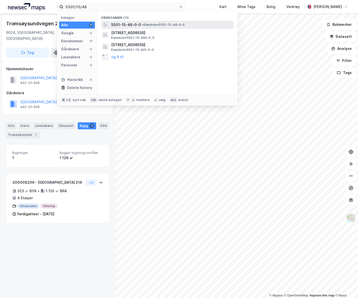
click at [134, 24] on span "5501-15-46-0-0" at bounding box center [126, 25] width 30 height 6
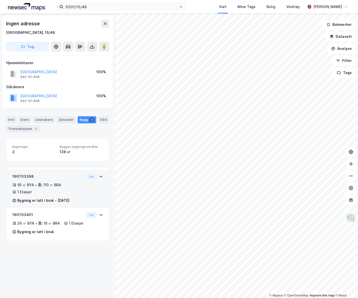
click at [91, 183] on div "190703398 95 ㎡ BYA • 110 ㎡ BRA • 1 Etasjer Bygning er tatt i bruk - [DATE] Vis" at bounding box center [57, 190] width 91 height 34
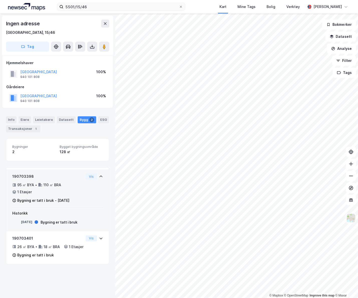
click at [89, 183] on div "190703398 95 ㎡ BYA • 110 ㎡ BRA • 1 Etasjer Bygning er tatt i bruk - [DATE] Vis" at bounding box center [57, 190] width 91 height 34
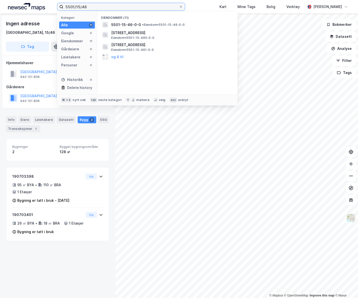
click at [114, 7] on input "5501/15/46" at bounding box center [120, 7] width 115 height 8
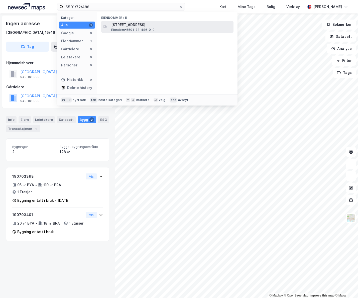
click at [162, 28] on div "[STREET_ADDRESS] [GEOGRAPHIC_DATA] • 5501-72-486-0-0" at bounding box center [171, 27] width 121 height 10
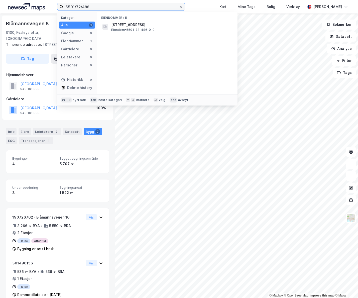
click at [120, 6] on input "5501/72/486" at bounding box center [120, 7] width 115 height 8
click at [79, 7] on input "5501/228/407" at bounding box center [120, 7] width 115 height 8
click at [80, 6] on input "5501/228/407" at bounding box center [120, 7] width 115 height 8
click at [96, 6] on input "5501/118/407" at bounding box center [120, 7] width 115 height 8
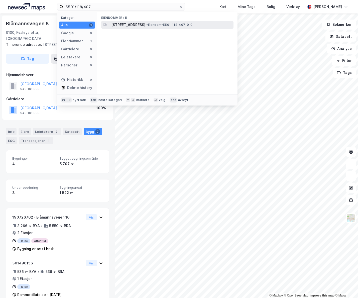
click at [126, 23] on span "[STREET_ADDRESS]" at bounding box center [128, 25] width 34 height 6
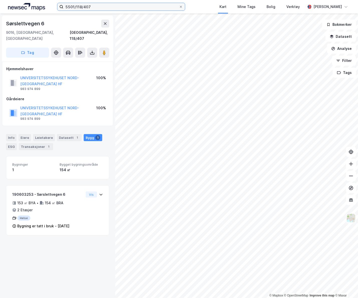
drag, startPoint x: 90, startPoint y: 8, endPoint x: 93, endPoint y: 7, distance: 3.7
click at [90, 8] on input "5501/118/407" at bounding box center [120, 7] width 115 height 8
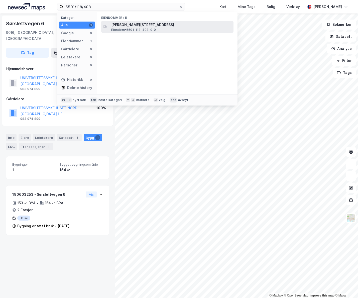
click at [124, 25] on span "[PERSON_NAME][STREET_ADDRESS]" at bounding box center [171, 25] width 120 height 6
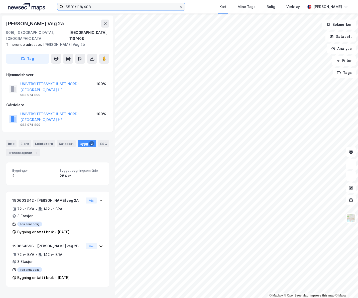
click at [103, 6] on input "5501/118/408" at bounding box center [120, 7] width 115 height 8
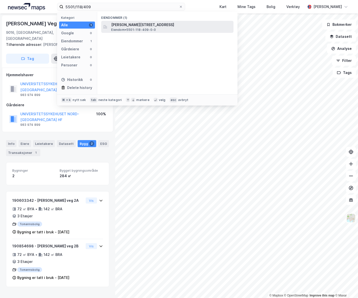
click at [128, 24] on span "[PERSON_NAME][STREET_ADDRESS]" at bounding box center [171, 25] width 120 height 6
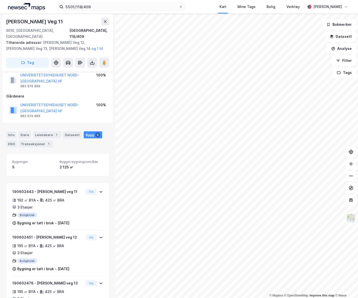
scroll to position [21, 0]
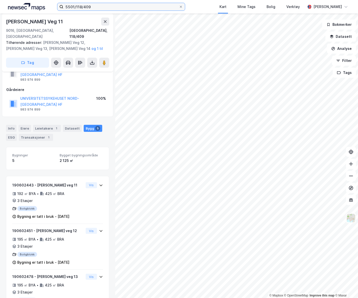
click at [106, 7] on input "5501/118/409" at bounding box center [120, 7] width 115 height 8
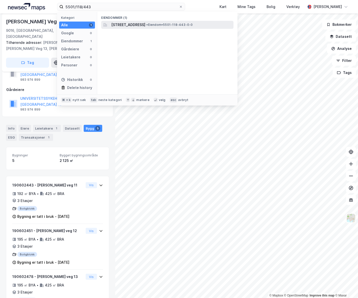
click at [127, 25] on span "[STREET_ADDRESS]" at bounding box center [128, 25] width 34 height 6
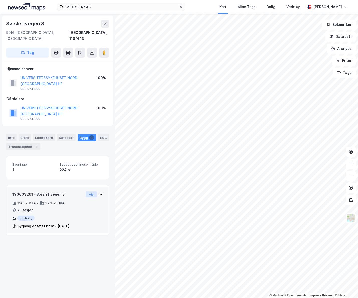
click at [89, 191] on button "Vis" at bounding box center [91, 194] width 11 height 6
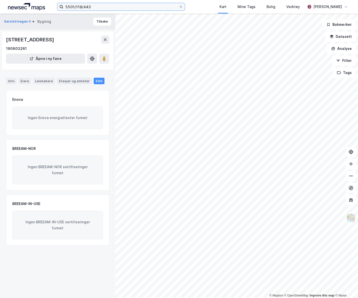
click at [96, 7] on input "5501/118/443" at bounding box center [120, 7] width 115 height 8
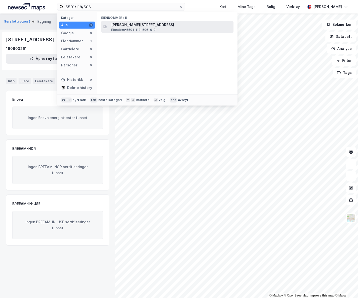
click at [141, 29] on span "Eiendom • 5501-118-506-0-0" at bounding box center [133, 30] width 44 height 4
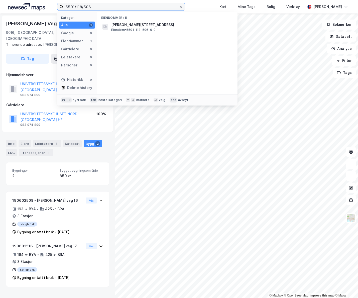
click at [95, 8] on input "5501/118/506" at bounding box center [120, 7] width 115 height 8
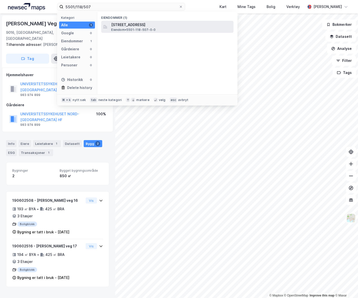
click at [138, 27] on span "[STREET_ADDRESS]" at bounding box center [171, 25] width 120 height 6
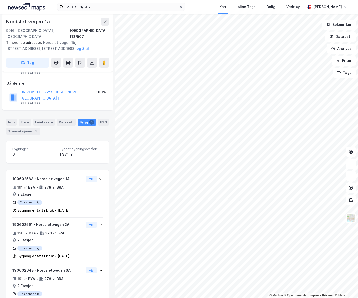
scroll to position [34, 0]
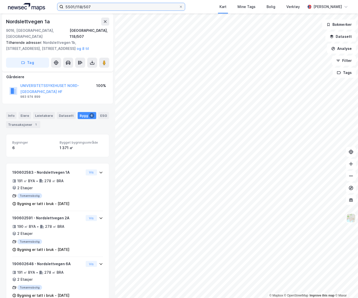
click at [94, 7] on input "5501/118/507" at bounding box center [120, 7] width 115 height 8
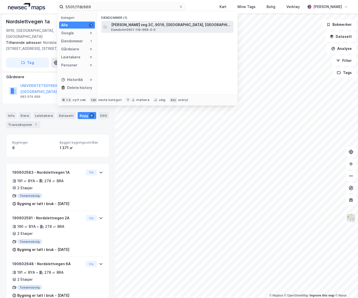
click at [124, 31] on span "Eiendom • 5501-118-669-0-0" at bounding box center [133, 30] width 44 height 4
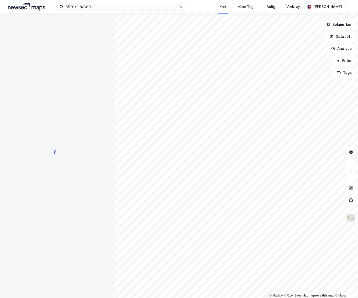
scroll to position [34, 0]
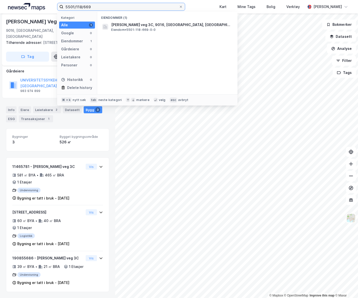
click at [116, 7] on input "5501/118/669" at bounding box center [120, 7] width 115 height 8
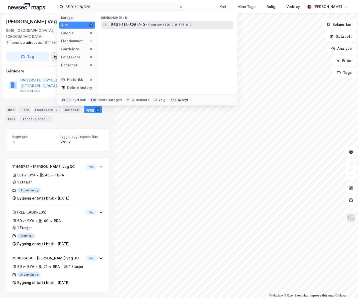
click at [143, 26] on span "5501-118-526-0-0" at bounding box center [128, 25] width 34 height 6
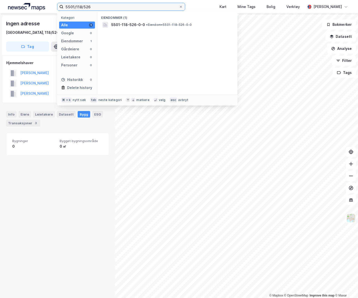
click at [96, 8] on input "5501/118/526" at bounding box center [120, 7] width 115 height 8
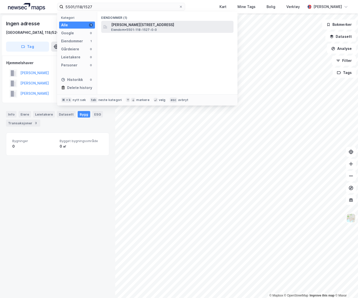
click at [135, 25] on span "[PERSON_NAME][STREET_ADDRESS]" at bounding box center [171, 25] width 120 height 6
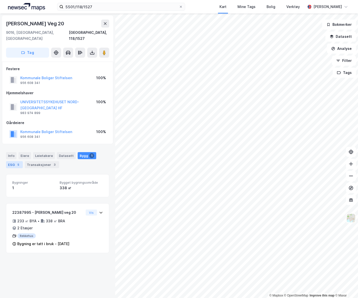
click at [18, 162] on div "5" at bounding box center [18, 164] width 5 height 5
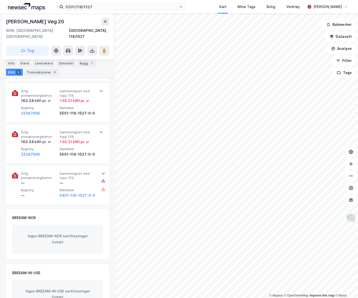
scroll to position [308, 0]
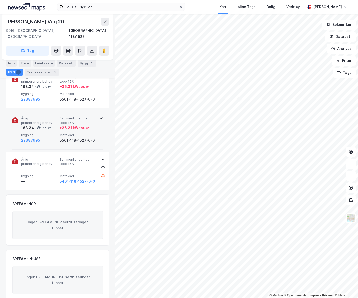
click at [93, 125] on div "+ 36.31 kWt pr. ㎡" at bounding box center [78, 128] width 37 height 6
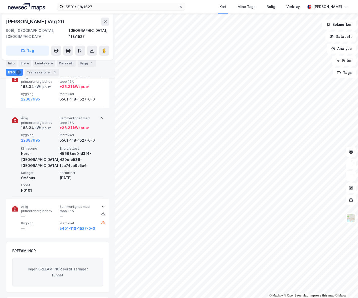
click at [93, 125] on div "+ 36.31 kWt pr. ㎡" at bounding box center [78, 128] width 37 height 6
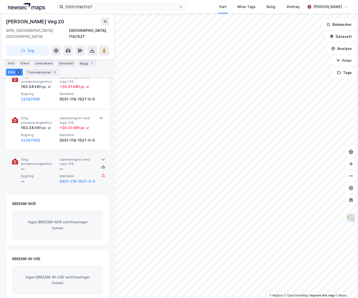
click at [85, 166] on div "Årlig primærenergibehov — Sammenlignet med topp 15% — Bygning — Matrikkel 5401-…" at bounding box center [58, 170] width 75 height 27
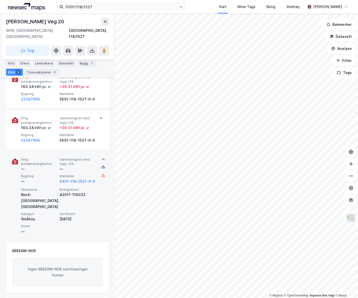
click at [86, 166] on div "—" at bounding box center [78, 169] width 37 height 6
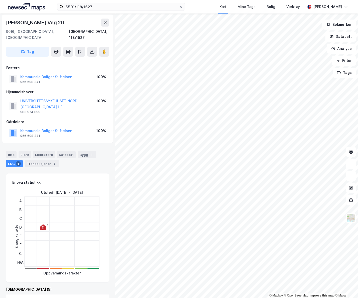
scroll to position [0, 0]
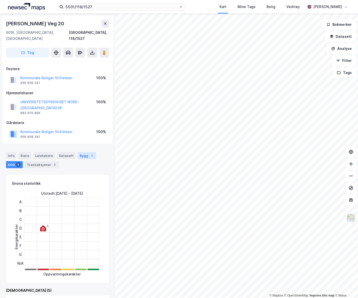
click at [84, 152] on div "Bygg 1" at bounding box center [87, 155] width 19 height 7
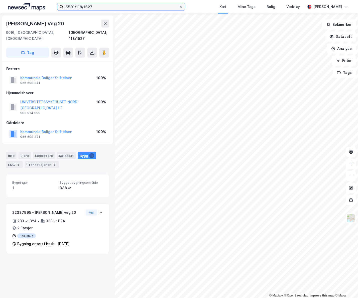
click at [99, 7] on input "5501/118/1527" at bounding box center [120, 7] width 115 height 8
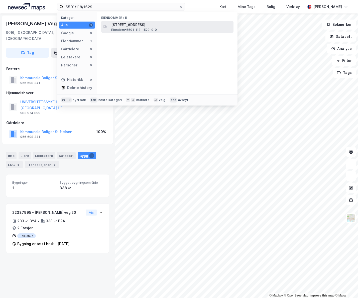
click at [137, 25] on span "[STREET_ADDRESS]" at bounding box center [171, 25] width 120 height 6
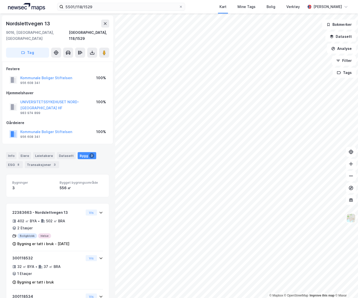
scroll to position [6, 0]
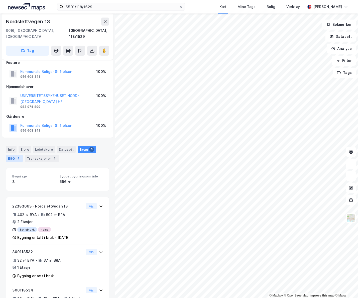
click at [16, 156] on div "8" at bounding box center [18, 158] width 5 height 5
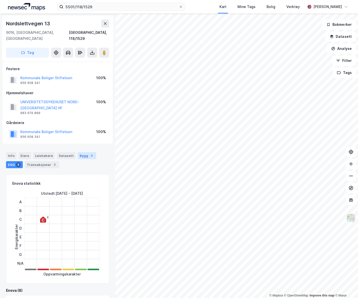
click at [91, 152] on div "Bygg 3" at bounding box center [87, 155] width 19 height 7
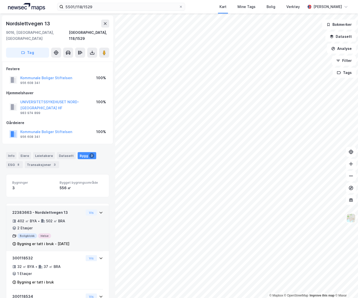
scroll to position [32, 0]
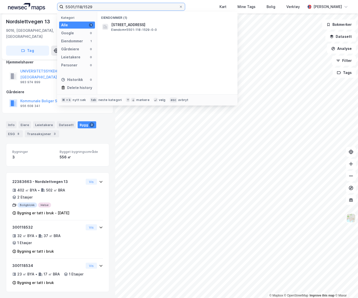
click at [100, 6] on input "5501/118/1529" at bounding box center [120, 7] width 115 height 8
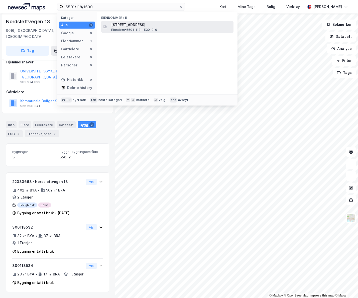
click at [122, 26] on span "[STREET_ADDRESS]" at bounding box center [171, 25] width 120 height 6
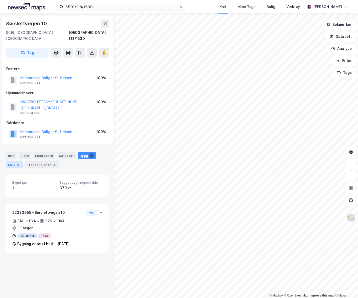
click at [21, 161] on div "ESG 9" at bounding box center [14, 164] width 17 height 7
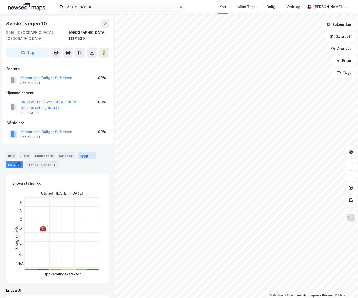
click at [83, 152] on div "Bygg 1" at bounding box center [87, 155] width 19 height 7
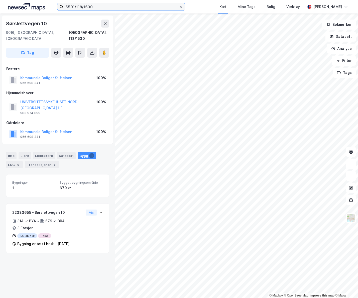
click at [95, 7] on input "5501/118/1530" at bounding box center [120, 7] width 115 height 8
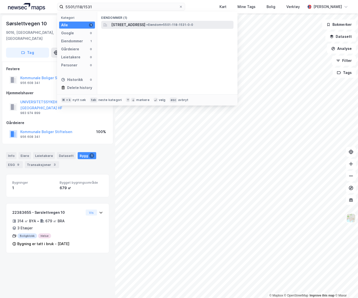
click at [133, 24] on span "[STREET_ADDRESS]" at bounding box center [128, 25] width 34 height 6
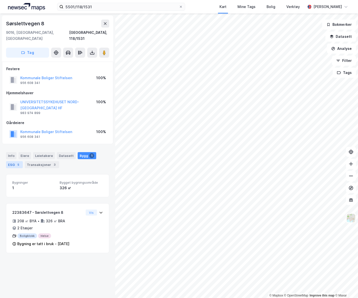
click at [18, 162] on div "5" at bounding box center [18, 164] width 5 height 5
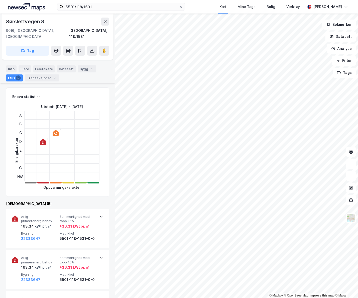
scroll to position [174, 0]
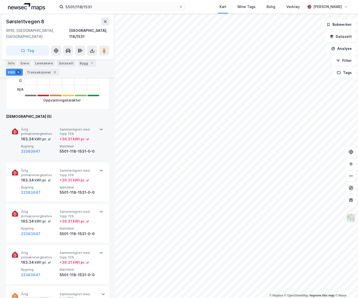
click at [85, 148] on div "5501-118-1531-0-0" at bounding box center [78, 151] width 37 height 6
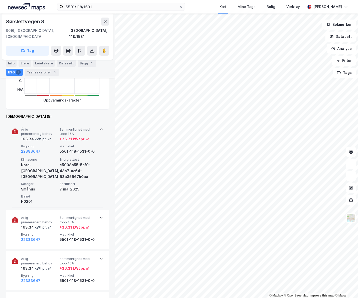
scroll to position [262, 0]
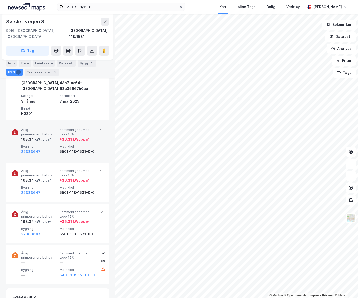
click at [77, 137] on div "Årlig primærenergibehov 163.34 kWt pr. ㎡ Sammenlignet med topp 15% + 36.31 kWt …" at bounding box center [58, 141] width 75 height 27
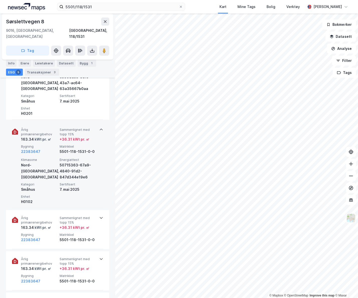
scroll to position [350, 0]
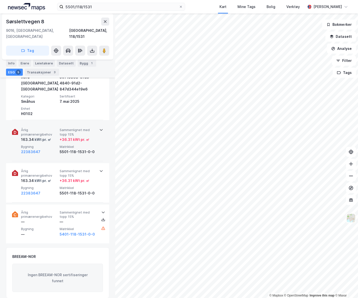
click at [75, 137] on div "Årlig primærenergibehov 163.34 kWt pr. ㎡ Sammenlignet med topp 15% + 36.31 kWt …" at bounding box center [58, 141] width 75 height 27
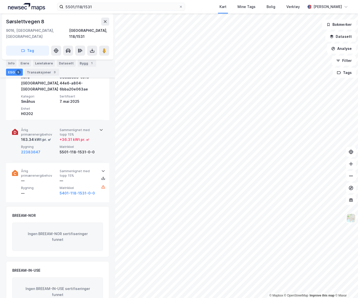
click at [74, 145] on span "Matrikkel" at bounding box center [78, 147] width 37 height 4
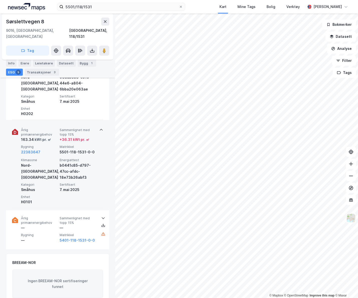
scroll to position [499, 0]
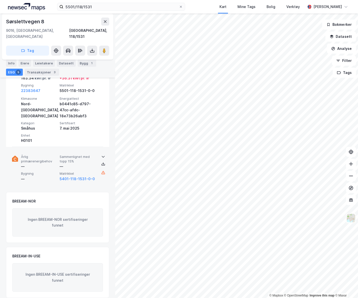
click at [73, 155] on span "Sammenlignet med topp 15%" at bounding box center [78, 159] width 37 height 9
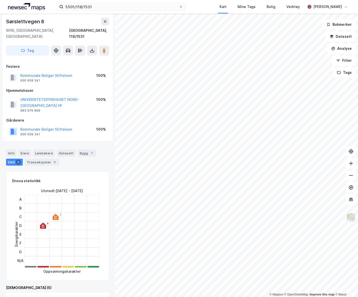
scroll to position [0, 0]
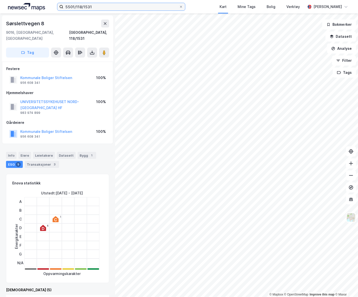
click at [132, 8] on input "5501/118/1531" at bounding box center [121, 7] width 116 height 8
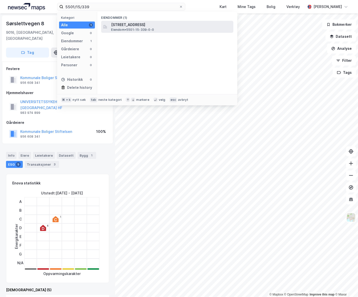
click at [153, 31] on span "Eiendom • 5501-15-339-0-0" at bounding box center [132, 30] width 43 height 4
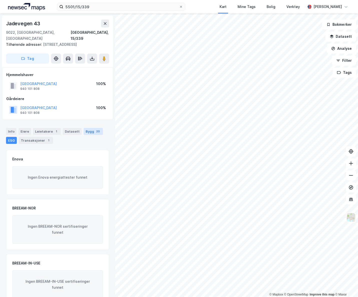
click at [88, 128] on div "Bygg 20" at bounding box center [93, 131] width 19 height 7
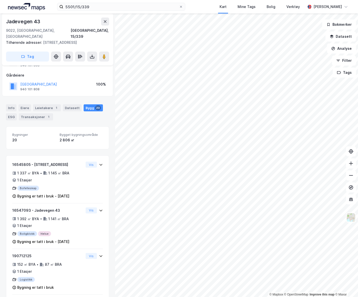
scroll to position [17, 0]
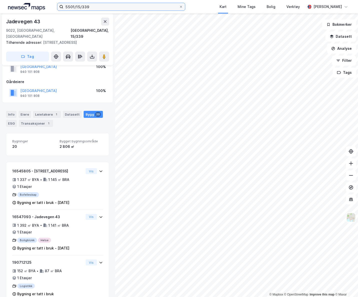
click at [94, 6] on input "5501/15/339" at bounding box center [121, 7] width 116 height 8
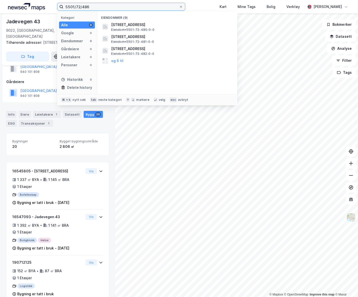
type input "5501/72/486"
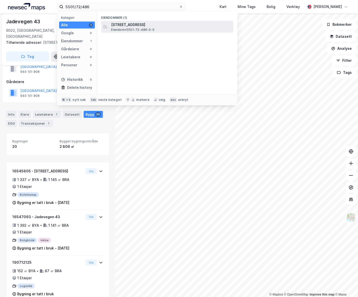
click at [129, 24] on span "[STREET_ADDRESS]" at bounding box center [171, 25] width 120 height 6
